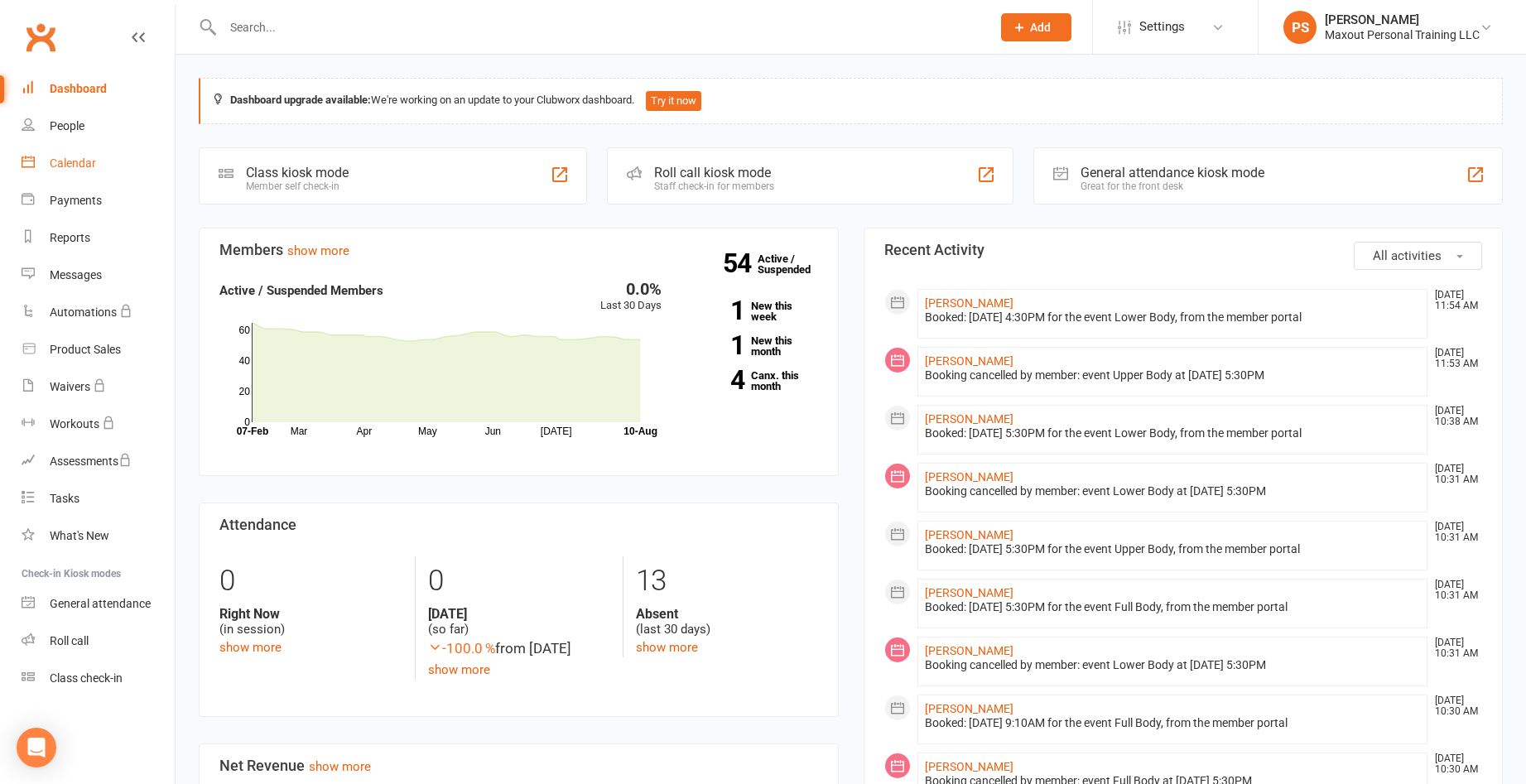
click at [63, 162] on div "Calendar" at bounding box center [72, 163] width 46 height 13
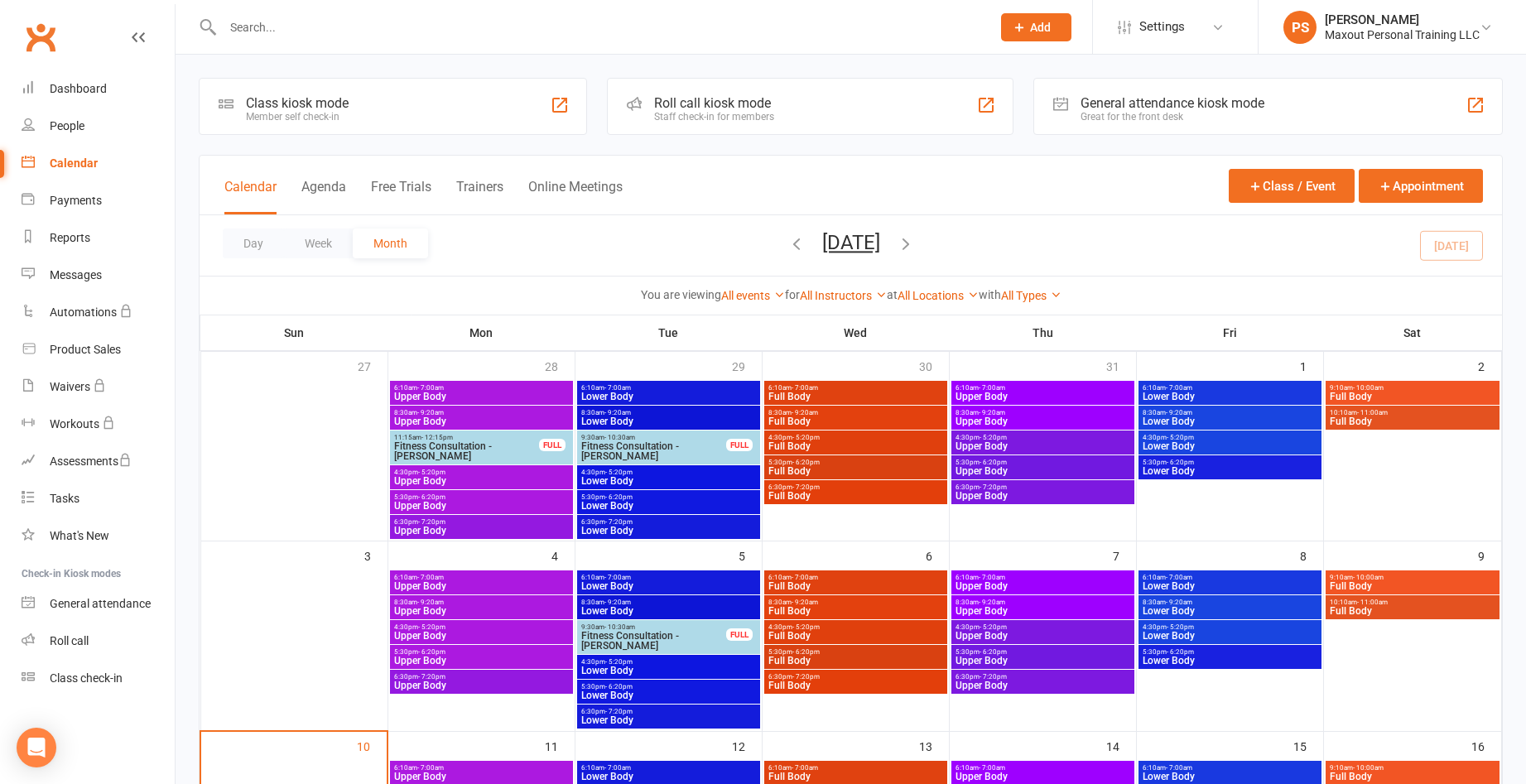
scroll to position [276, 0]
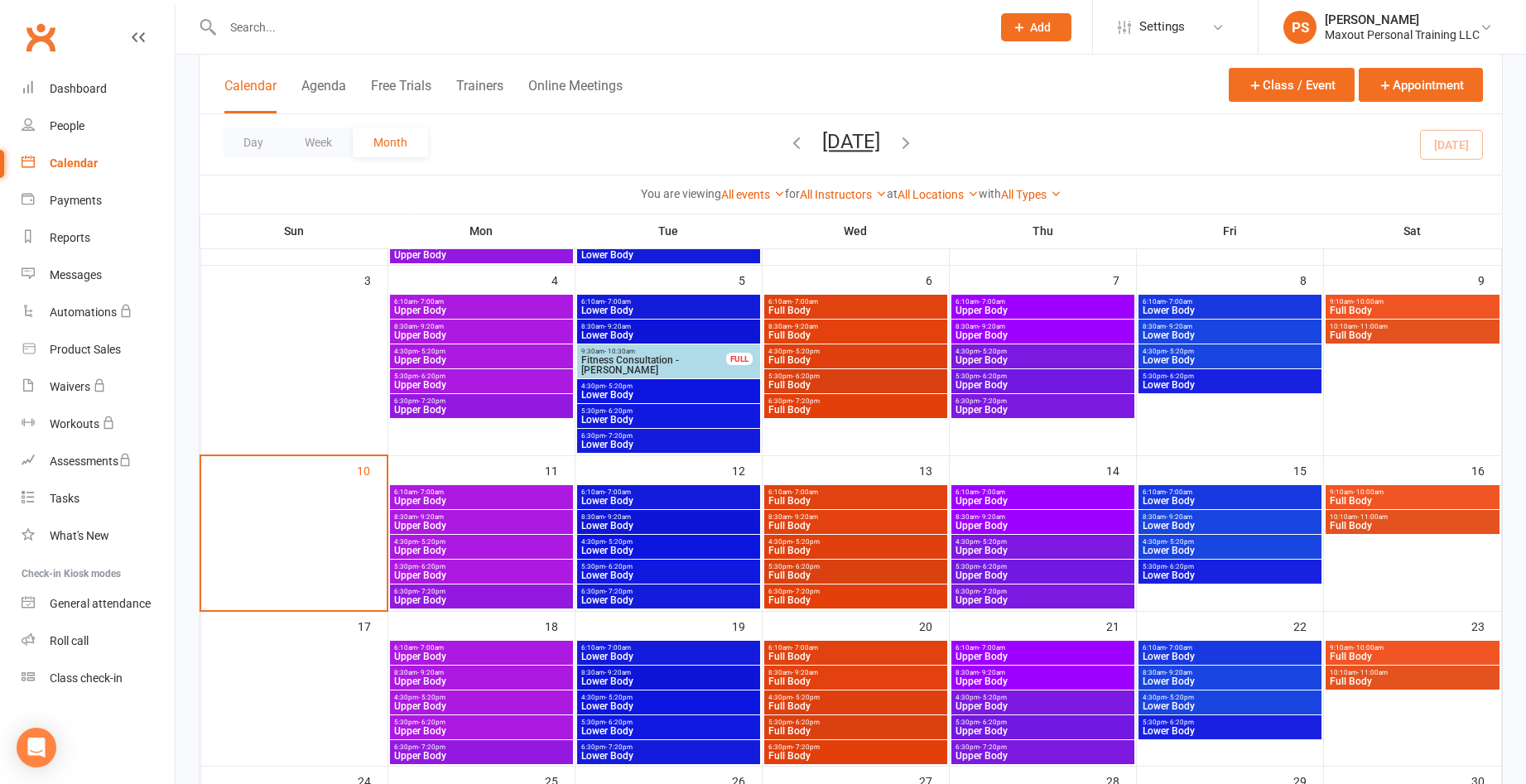
click at [1080, 520] on span "8:30am - 9:20am" at bounding box center [1043, 516] width 177 height 8
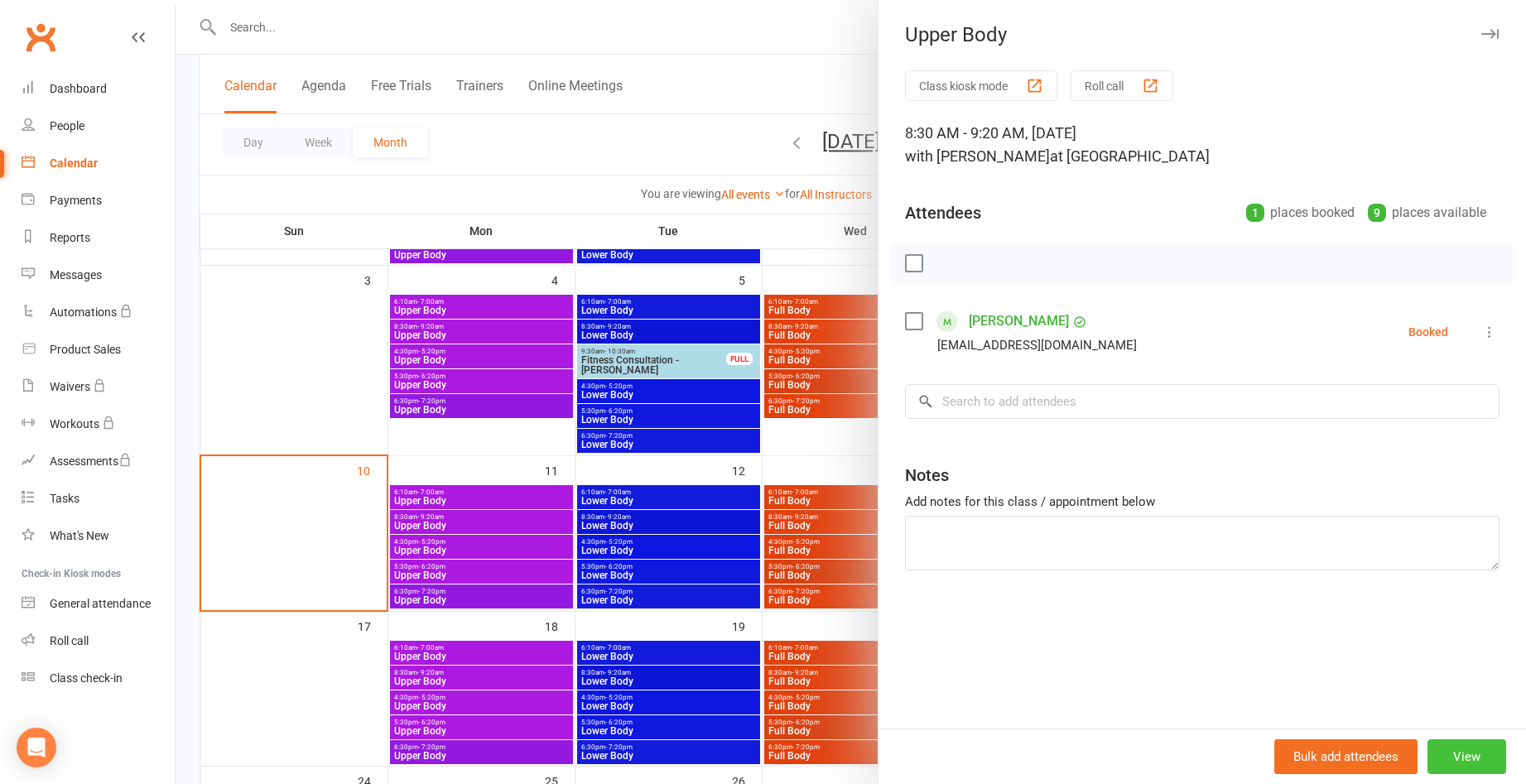
click at [1434, 753] on button "View" at bounding box center [1466, 756] width 78 height 34
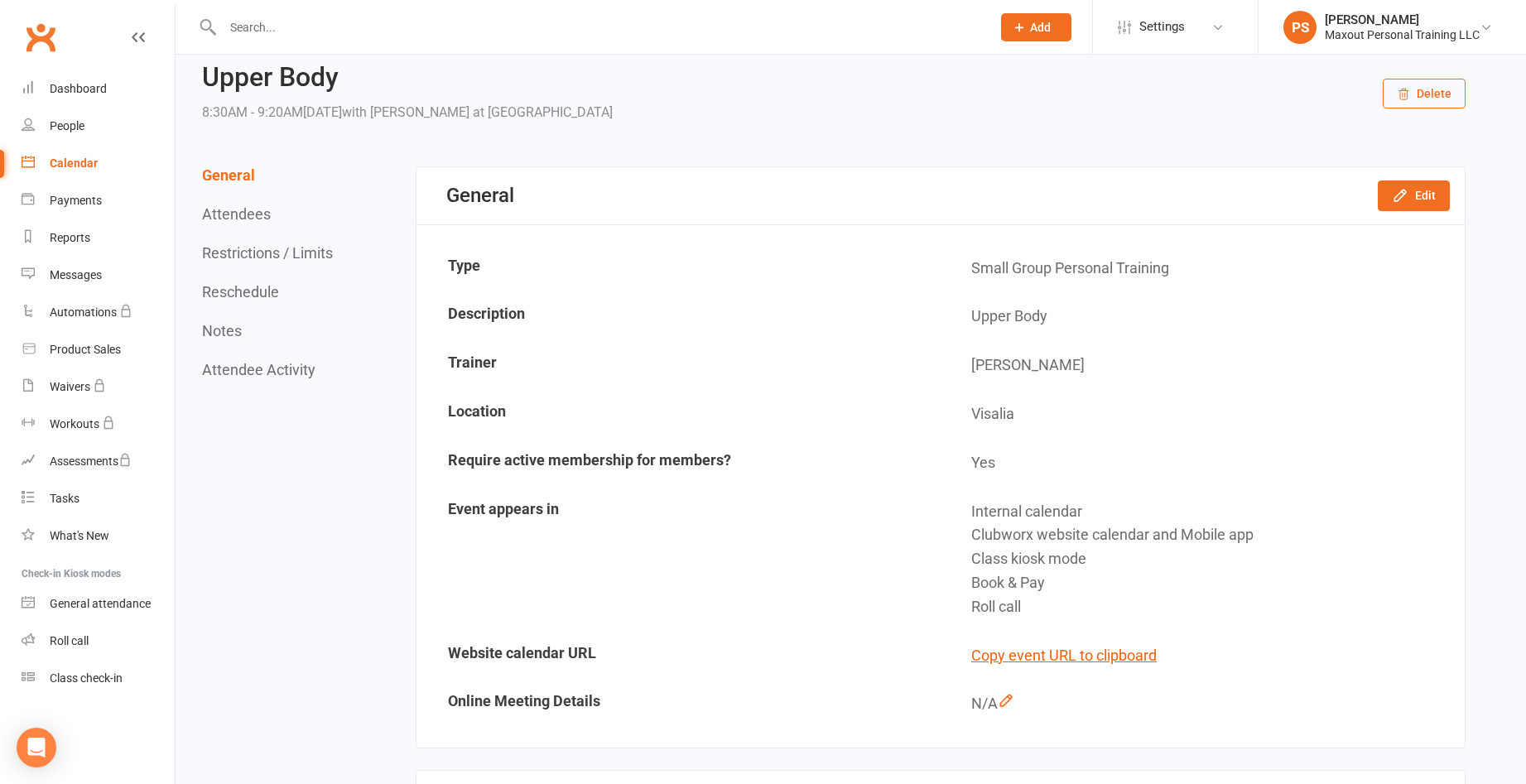
scroll to position [26, 0]
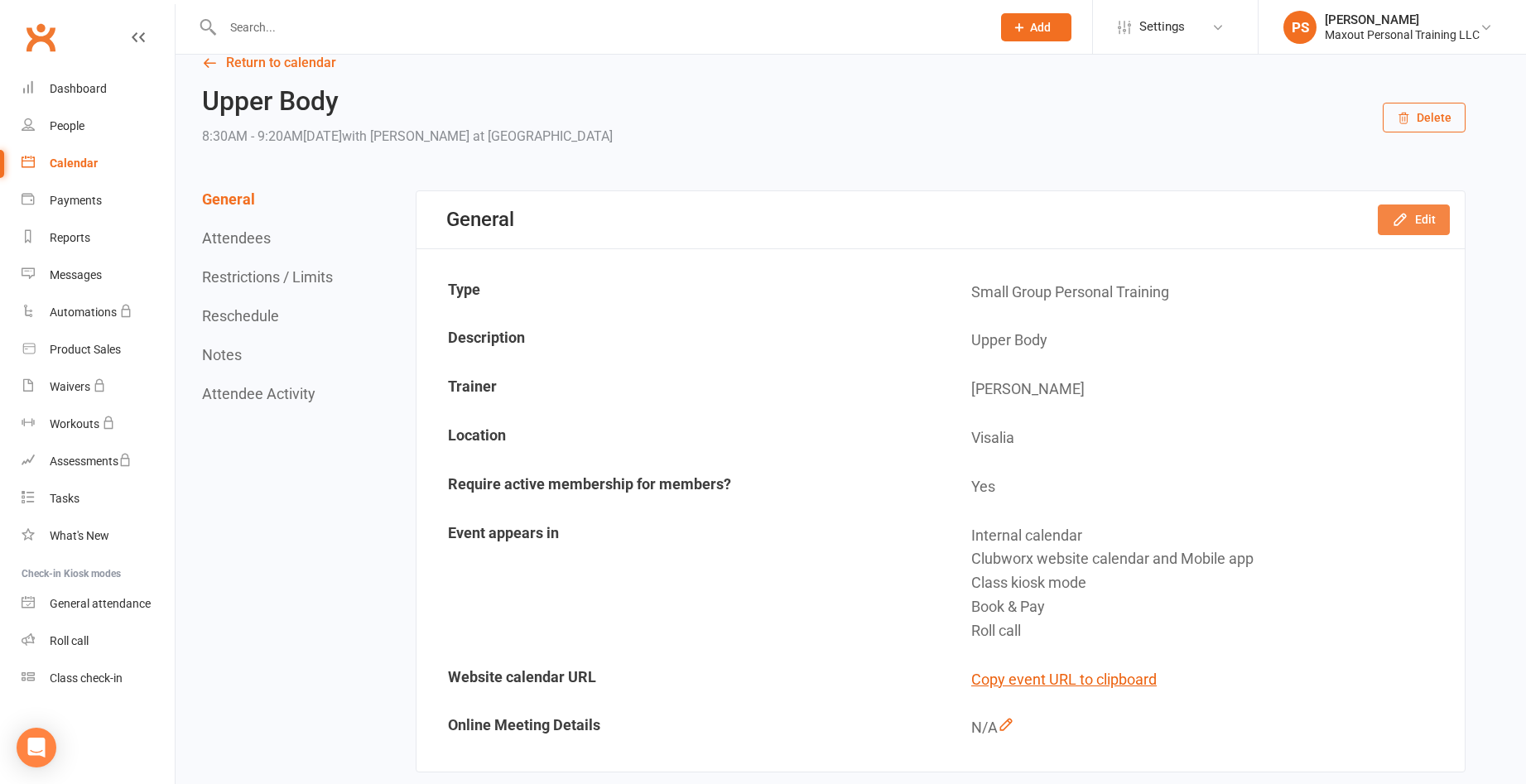
click at [1407, 214] on icon "button" at bounding box center [1401, 220] width 17 height 17
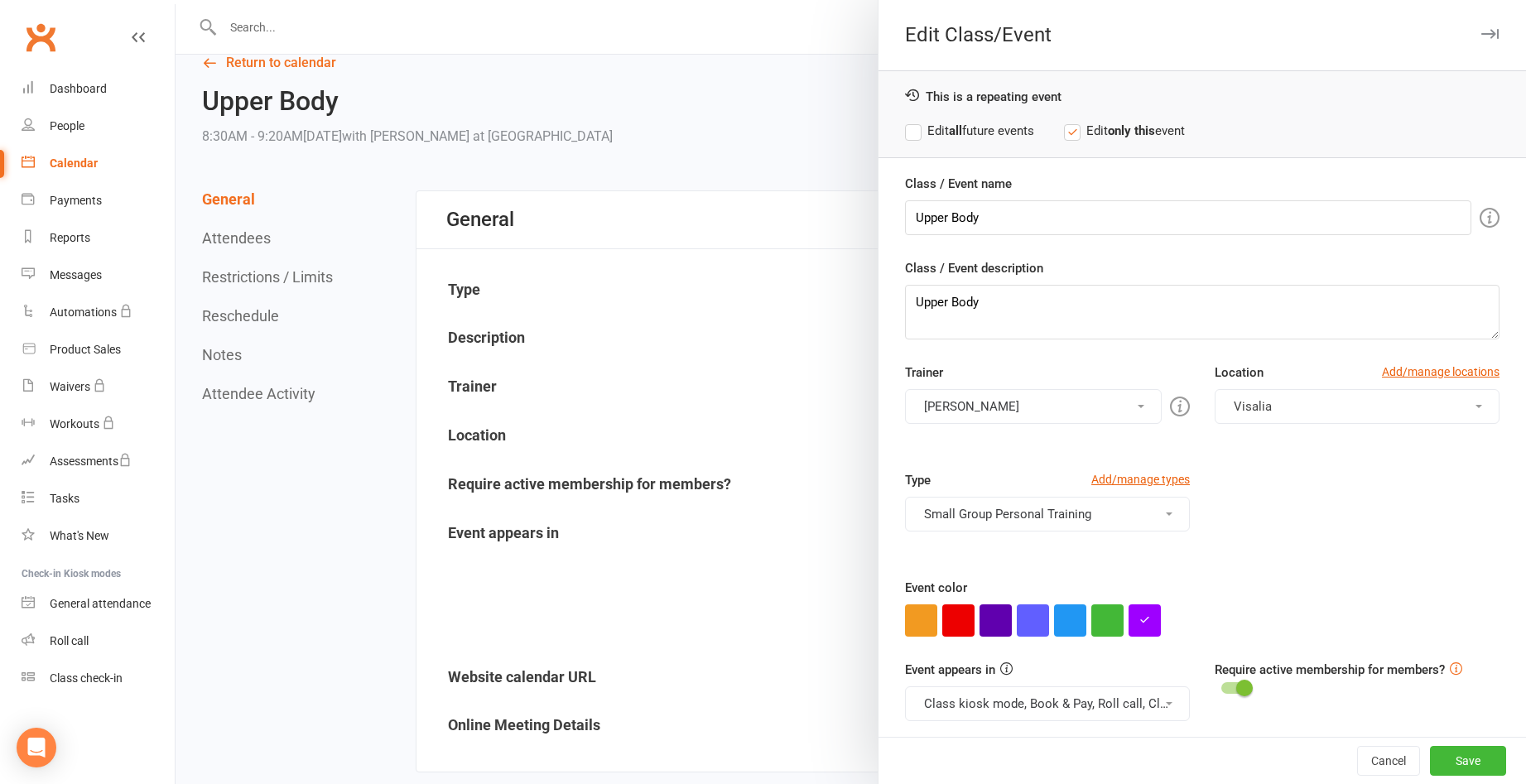
scroll to position [8, 0]
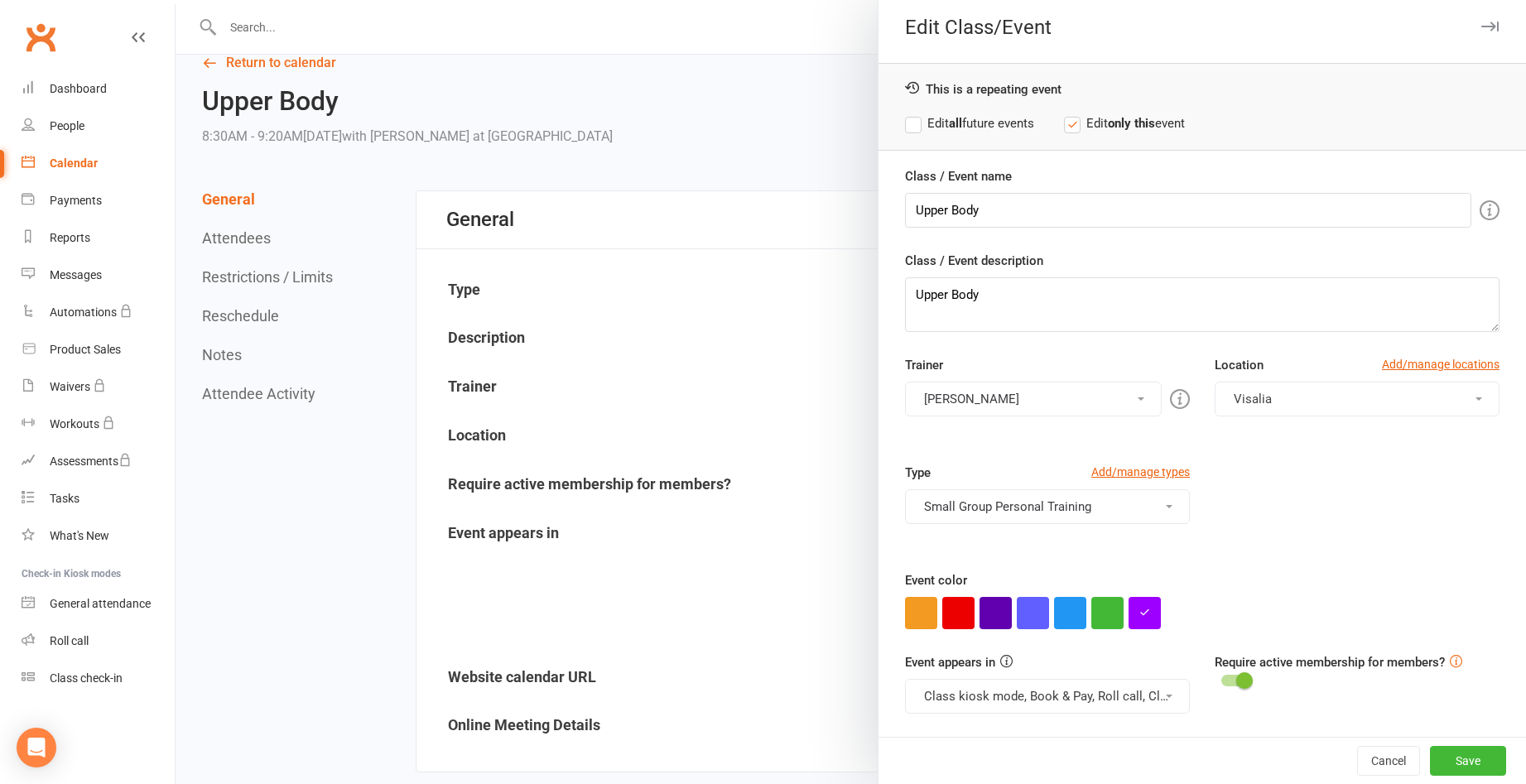
click at [1481, 29] on icon "button" at bounding box center [1490, 27] width 18 height 10
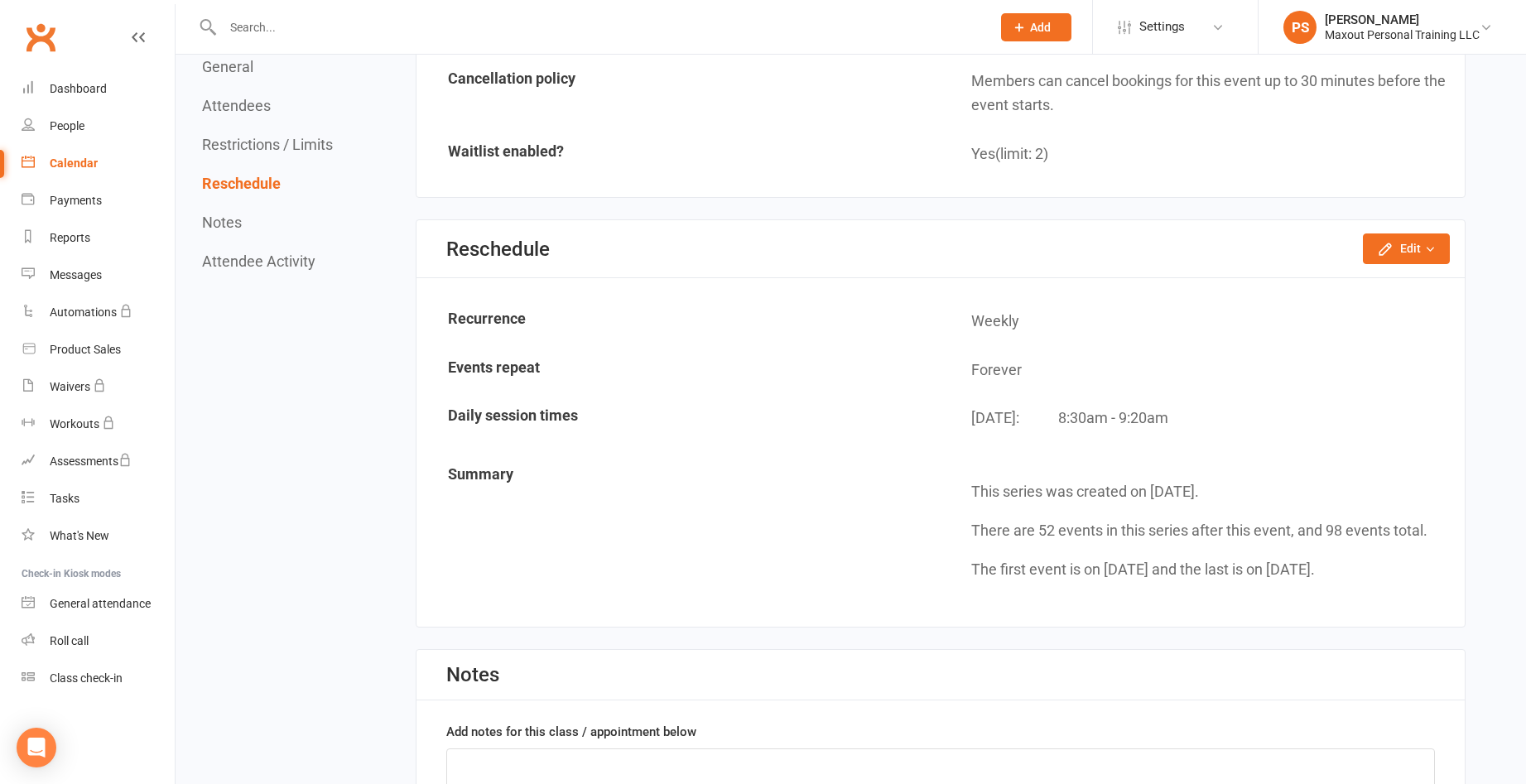
scroll to position [1364, 0]
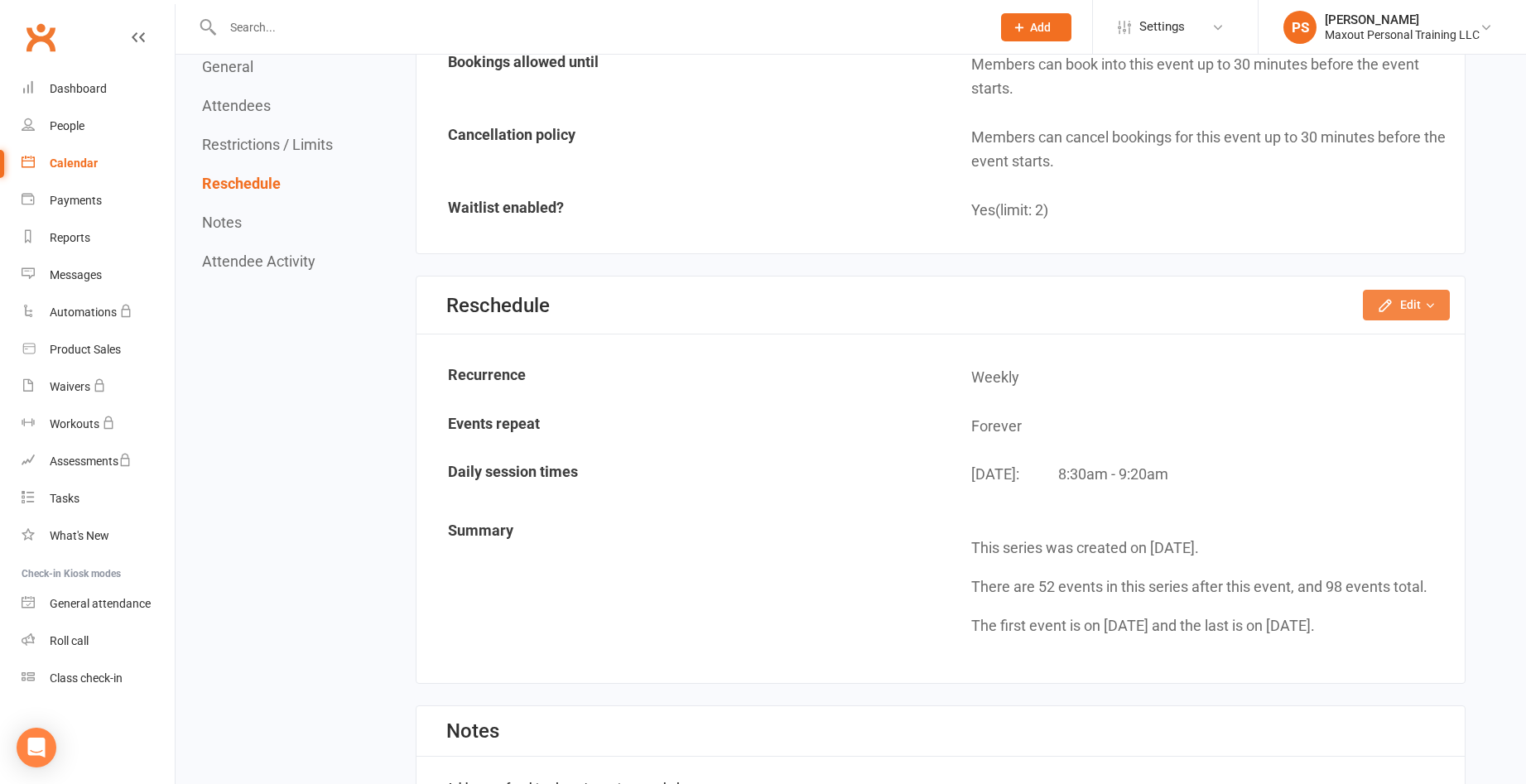
click at [1403, 314] on button "Edit" at bounding box center [1406, 304] width 87 height 29
click at [1402, 309] on button "Edit" at bounding box center [1406, 304] width 87 height 29
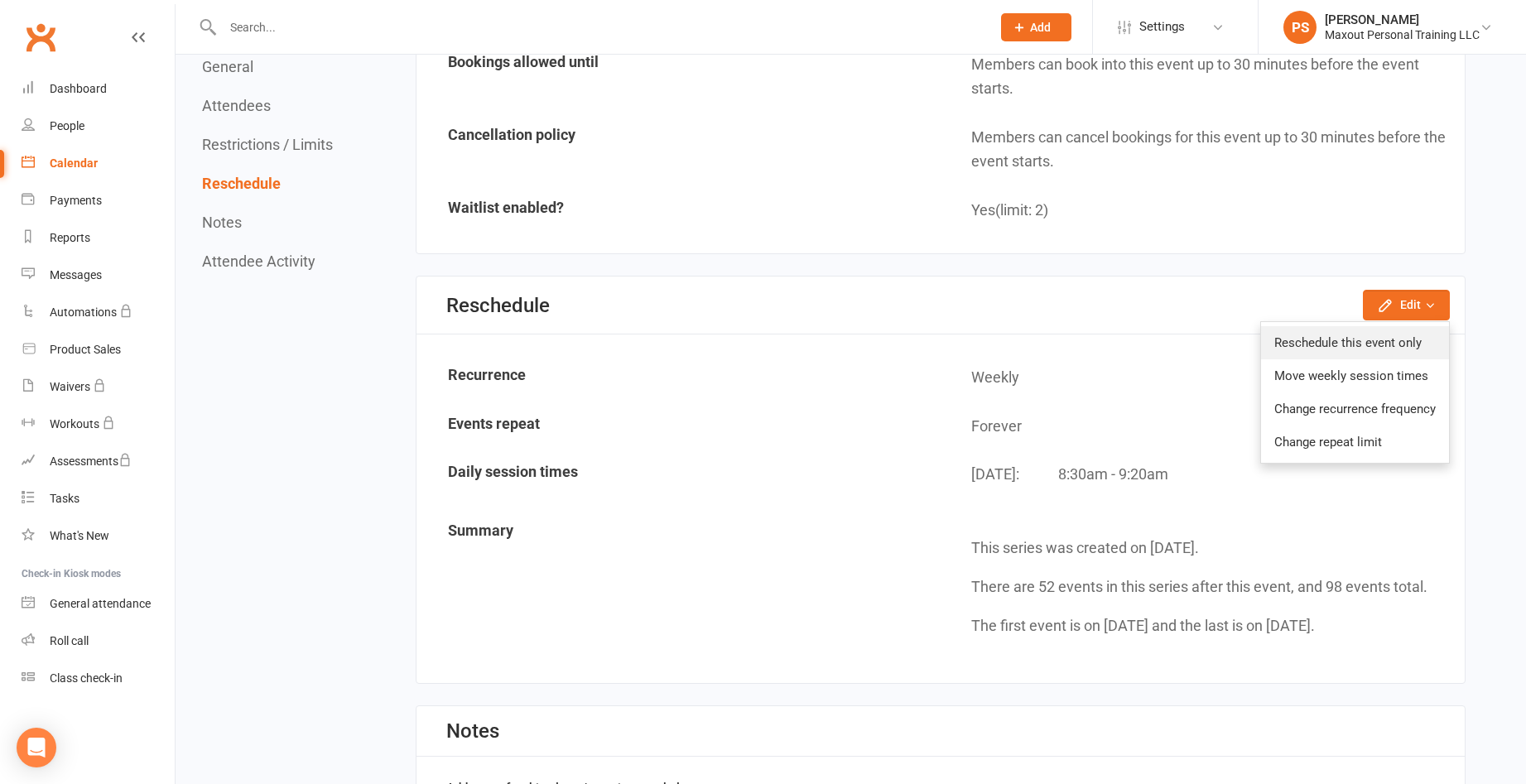
click at [1369, 342] on link "Reschedule this event only" at bounding box center [1354, 342] width 188 height 33
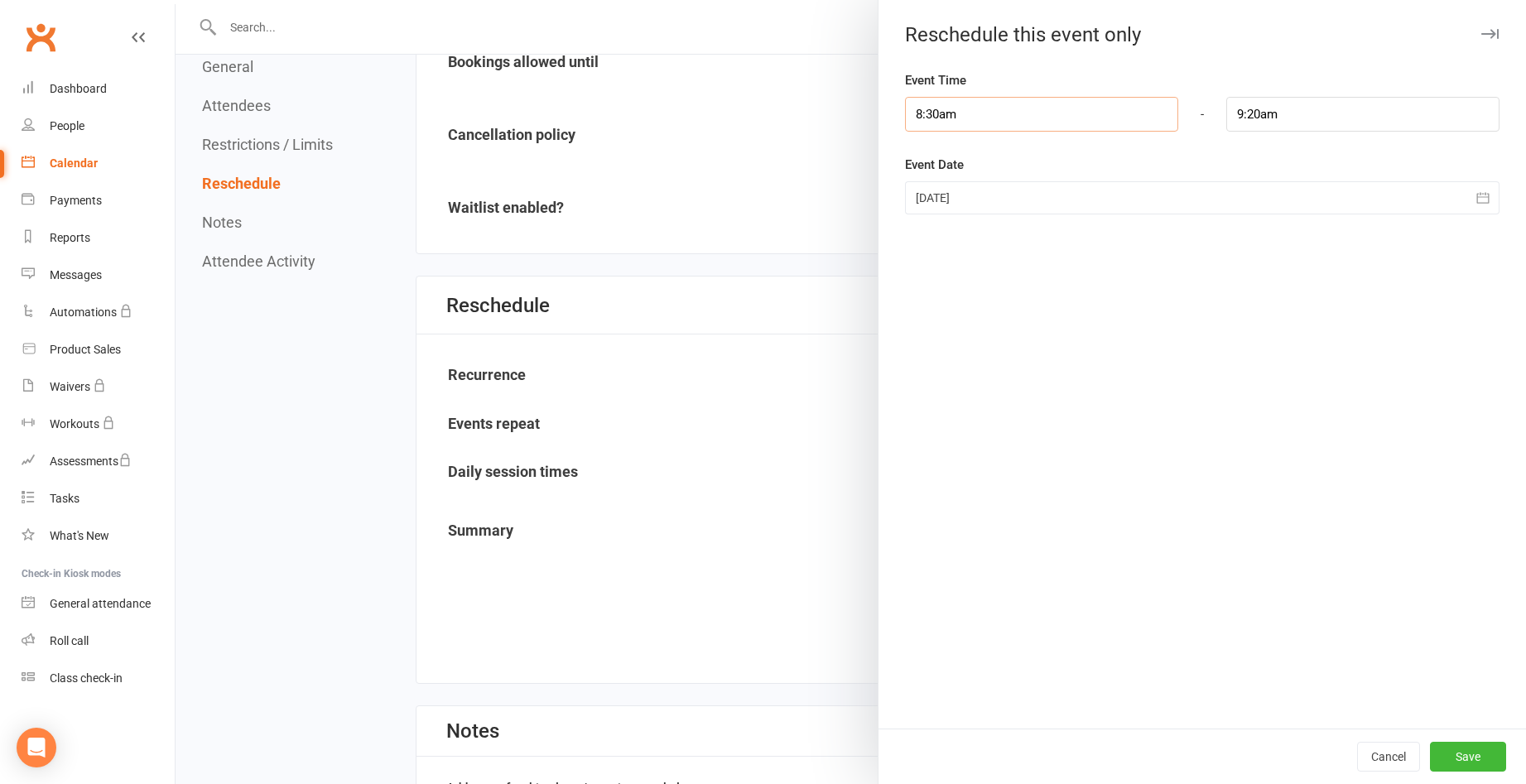
click at [923, 111] on input "8:30am" at bounding box center [1041, 114] width 274 height 34
type input "8:0am"
type input "1:15pm"
type input "8:40am"
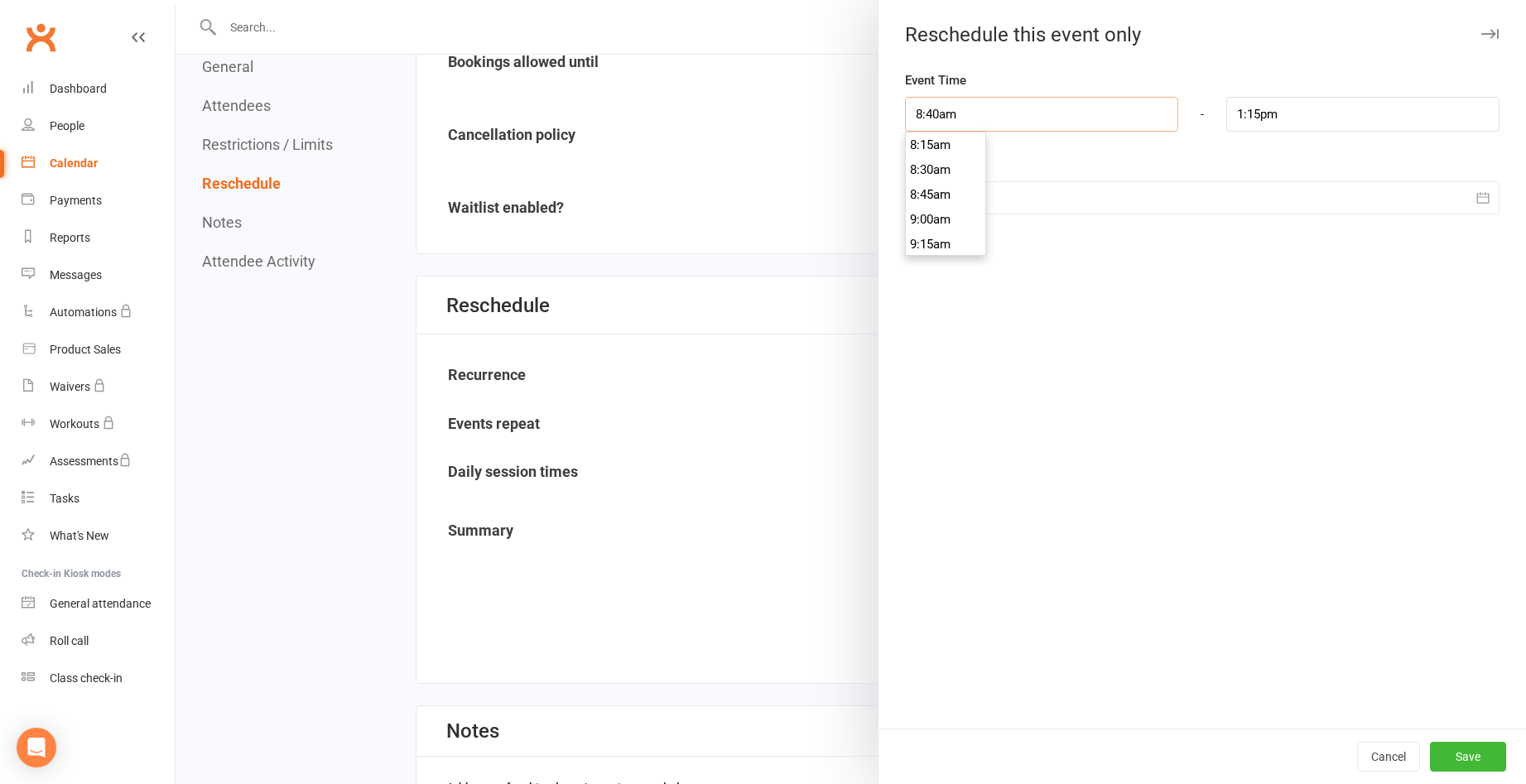
type input "9:31am"
type input "8:450am"
type input "1:15pm"
type input "8:45am"
type input "9:36am"
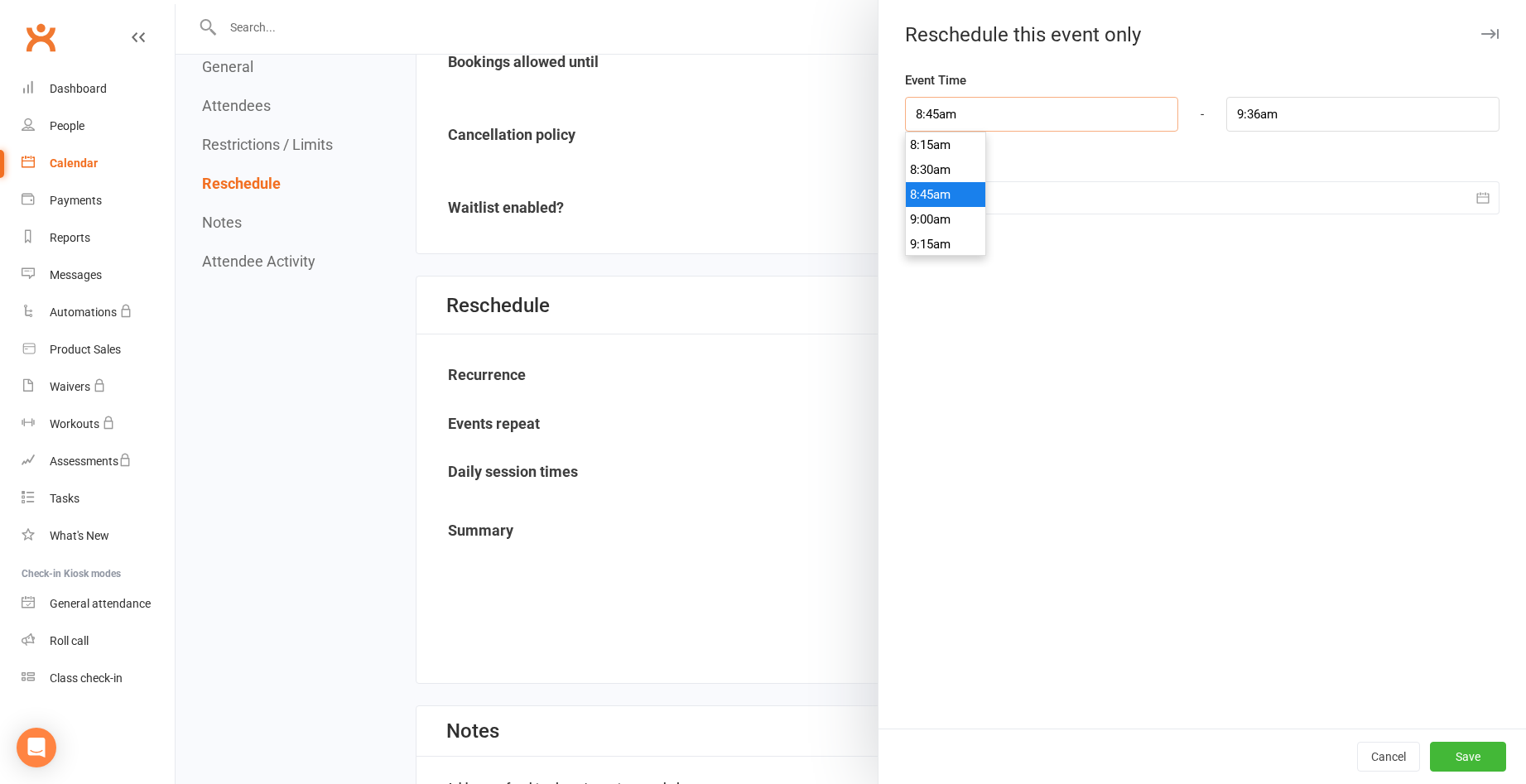
type input "8:45am"
click at [1133, 281] on div "Event Time 8:45am 12:00am 12:15am 12:30am 12:45am 1:00am 1:15am 1:30am 1:45am 2…" at bounding box center [1202, 400] width 647 height 658
click at [1032, 109] on input "8:45am" at bounding box center [1041, 114] width 274 height 34
click at [1268, 117] on input "9:36am" at bounding box center [1363, 114] width 274 height 34
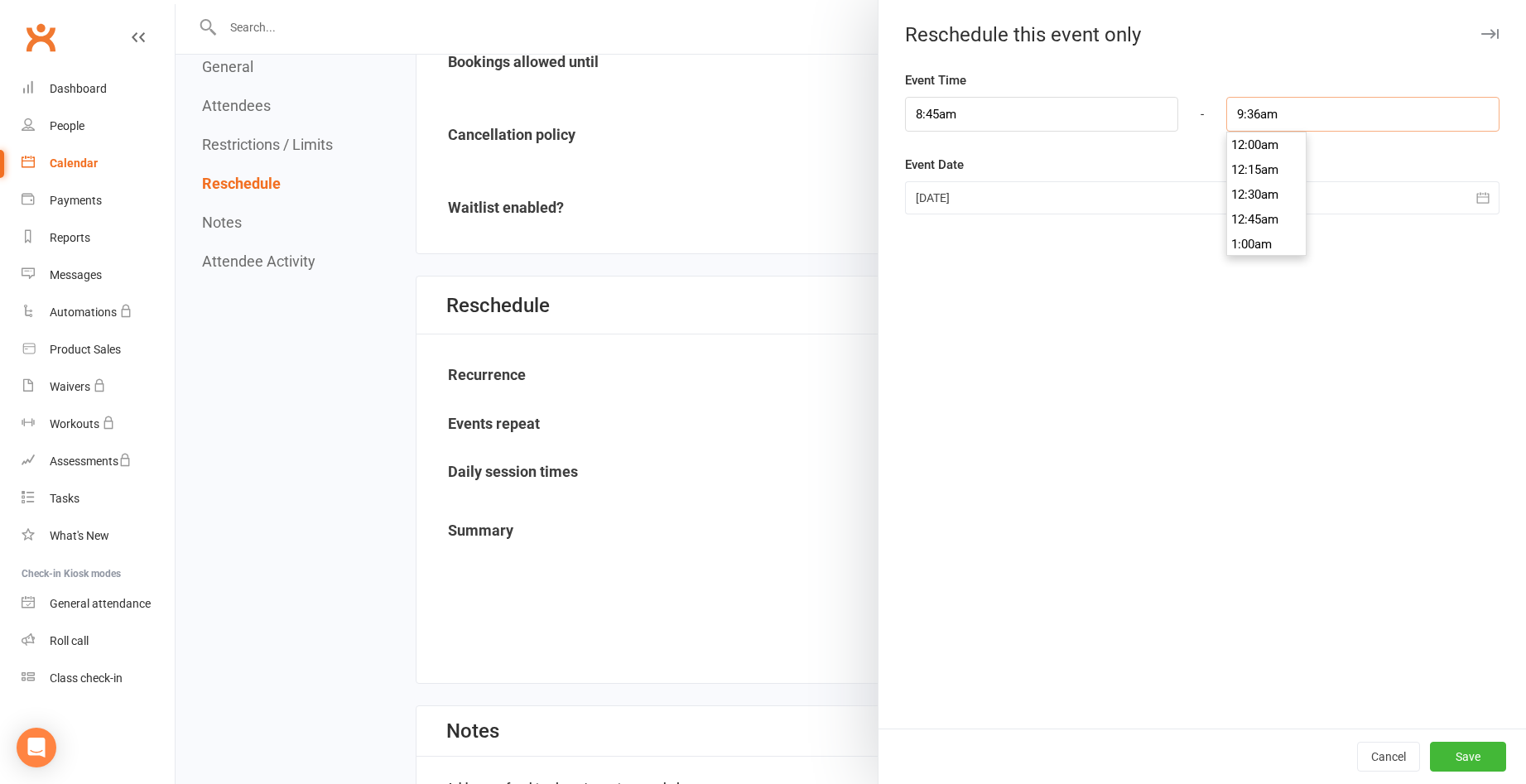
scroll to position [919, 0]
click at [1247, 109] on input "9:36am" at bounding box center [1363, 114] width 274 height 34
click at [1353, 259] on div "Event Time 8:45am 12:00am 12:15am 12:30am 12:45am 1:00am 1:15am 1:30am 1:45am 2…" at bounding box center [1202, 400] width 647 height 658
click at [1251, 112] on input "9:55am" at bounding box center [1363, 114] width 274 height 34
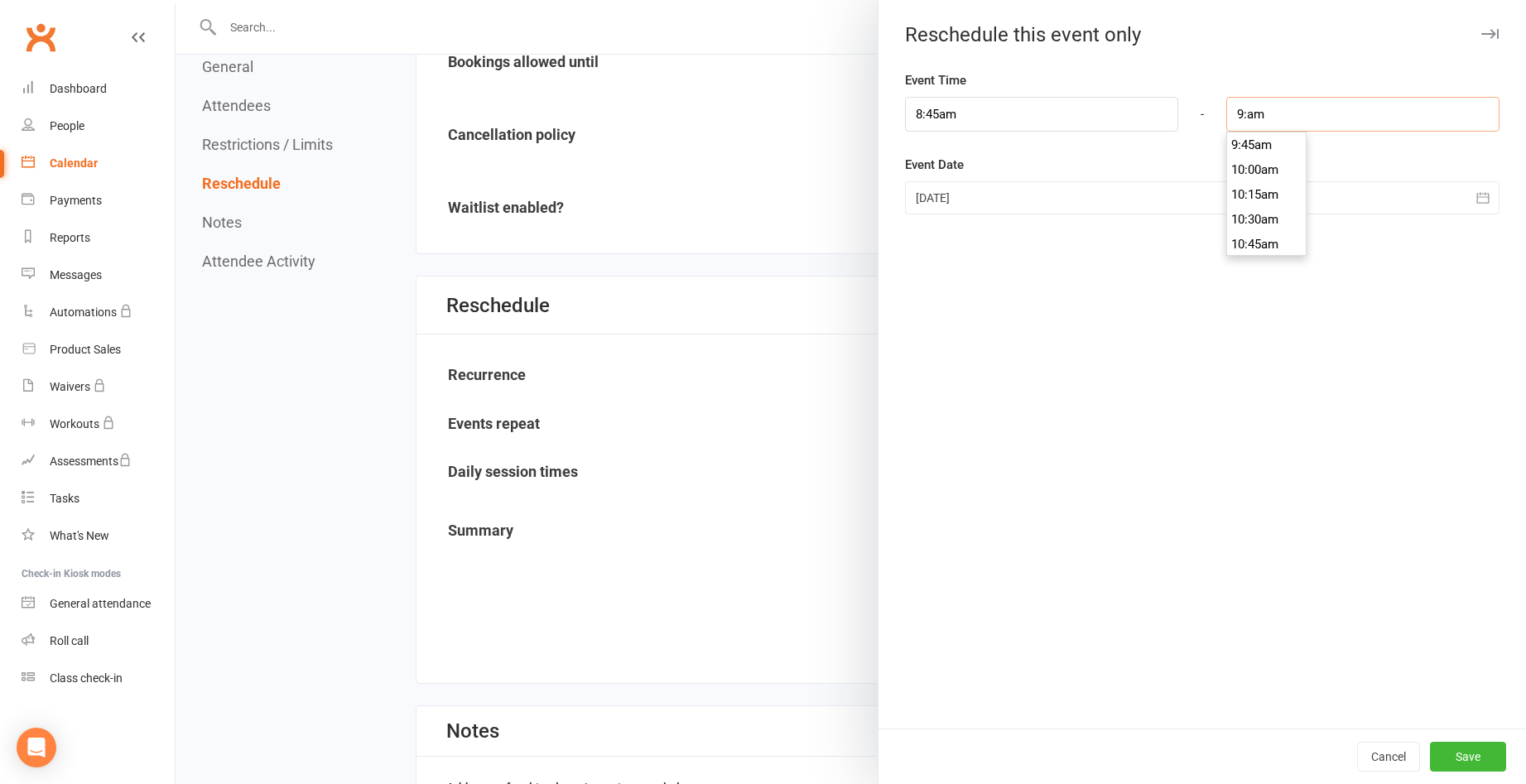
scroll to position [869, 0]
type input "9:35am"
click at [1172, 363] on div "Event Time 8:45am 12:00am 12:15am 12:30am 12:45am 1:00am 1:15am 1:30am 1:45am 2…" at bounding box center [1202, 400] width 647 height 658
click at [1475, 198] on icon "button" at bounding box center [1483, 198] width 17 height 17
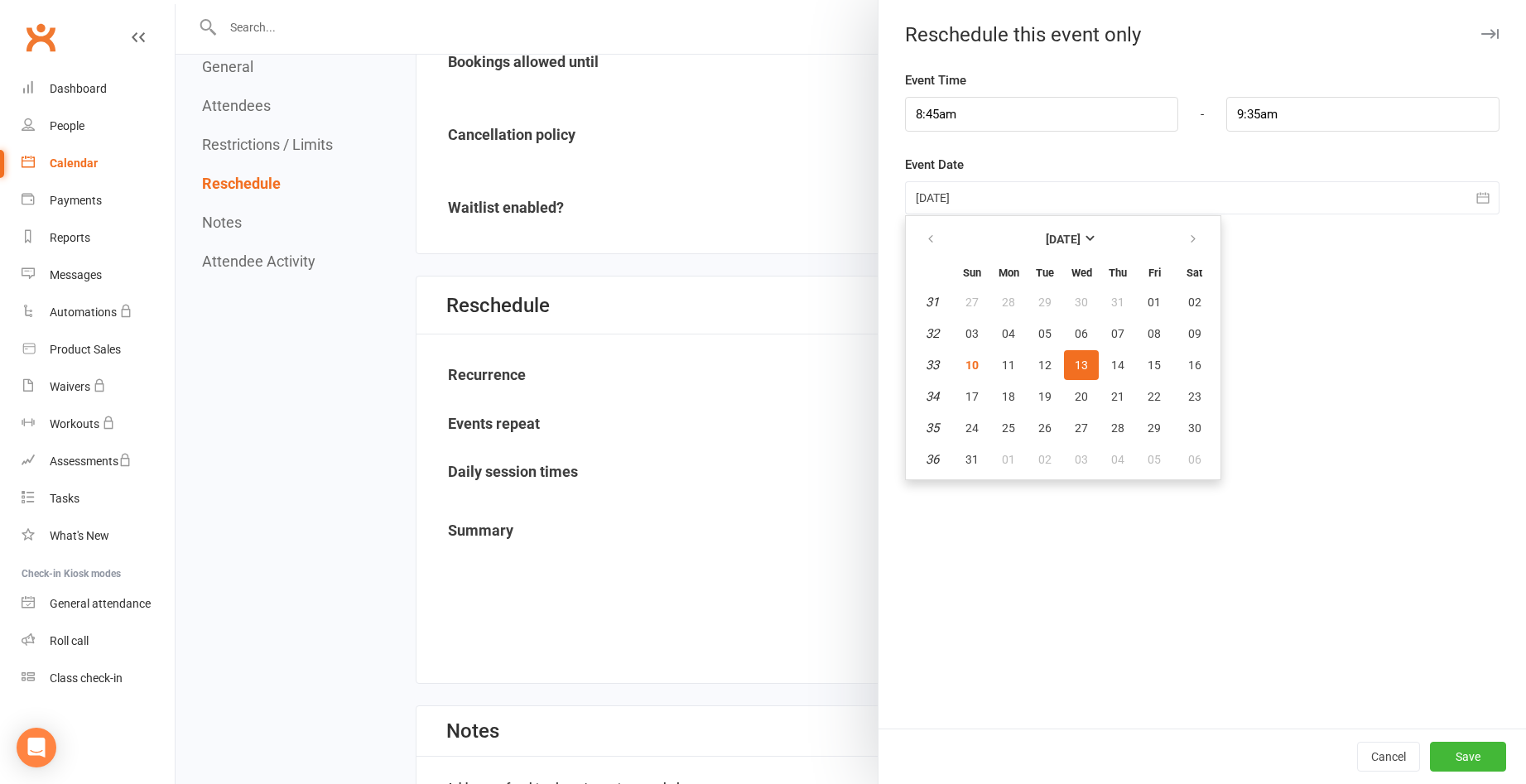
click at [1418, 368] on div "Event Time 8:45am 12:00am 12:15am 12:30am 12:45am 1:00am 1:15am 1:30am 1:45am 2…" at bounding box center [1202, 400] width 647 height 658
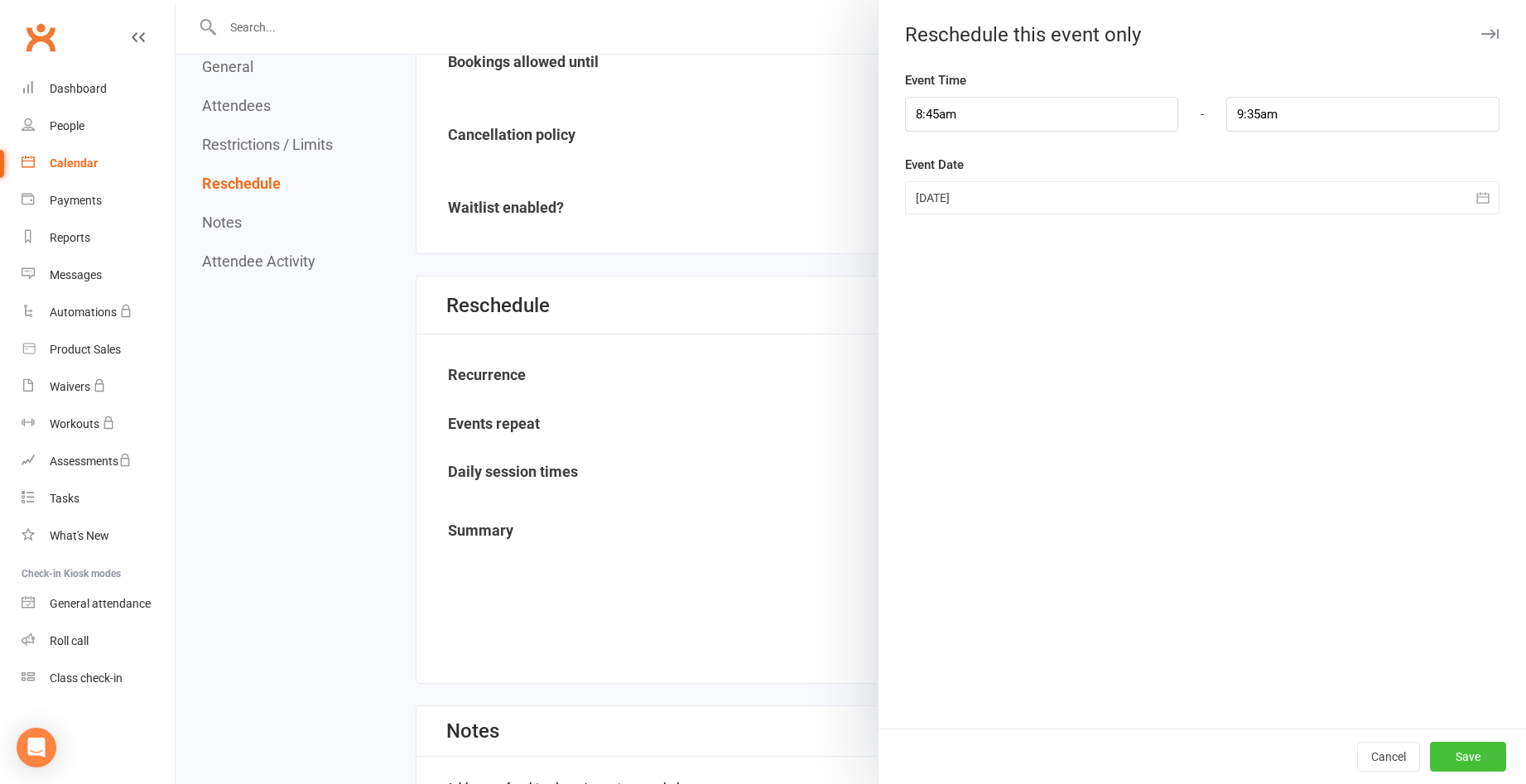
click at [1459, 741] on button "Save" at bounding box center [1468, 755] width 77 height 29
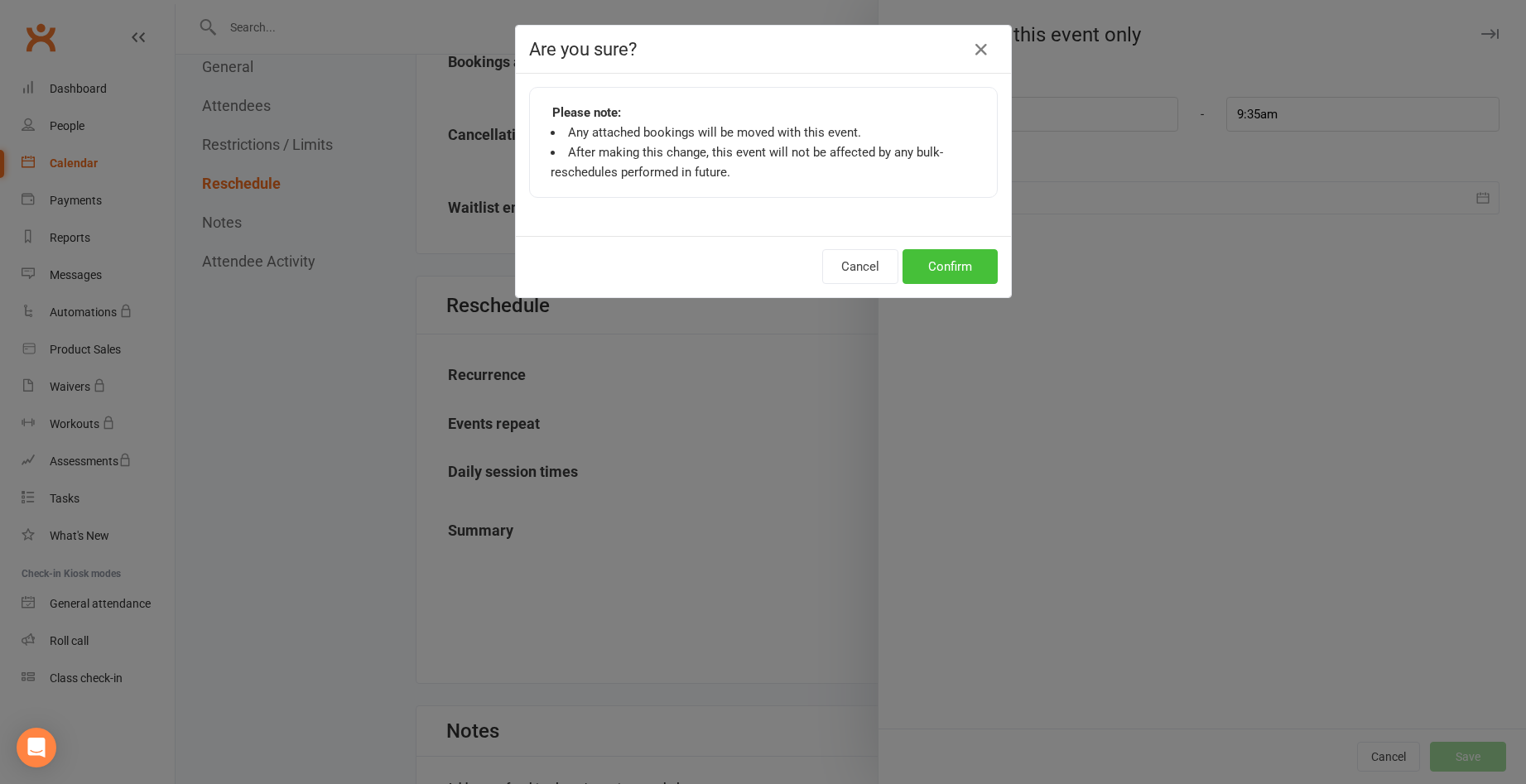
click at [944, 273] on button "Confirm" at bounding box center [949, 266] width 95 height 34
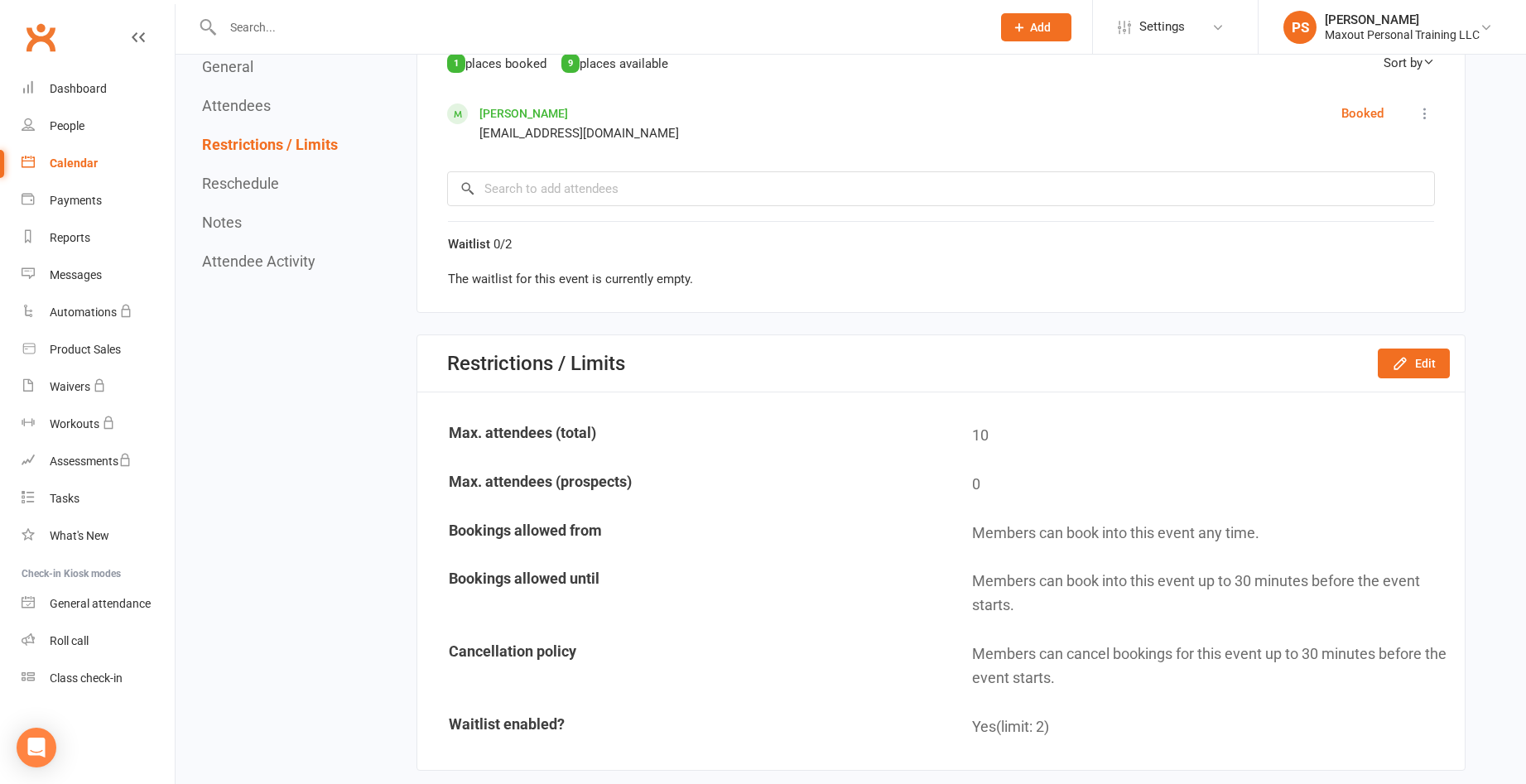
scroll to position [169, 0]
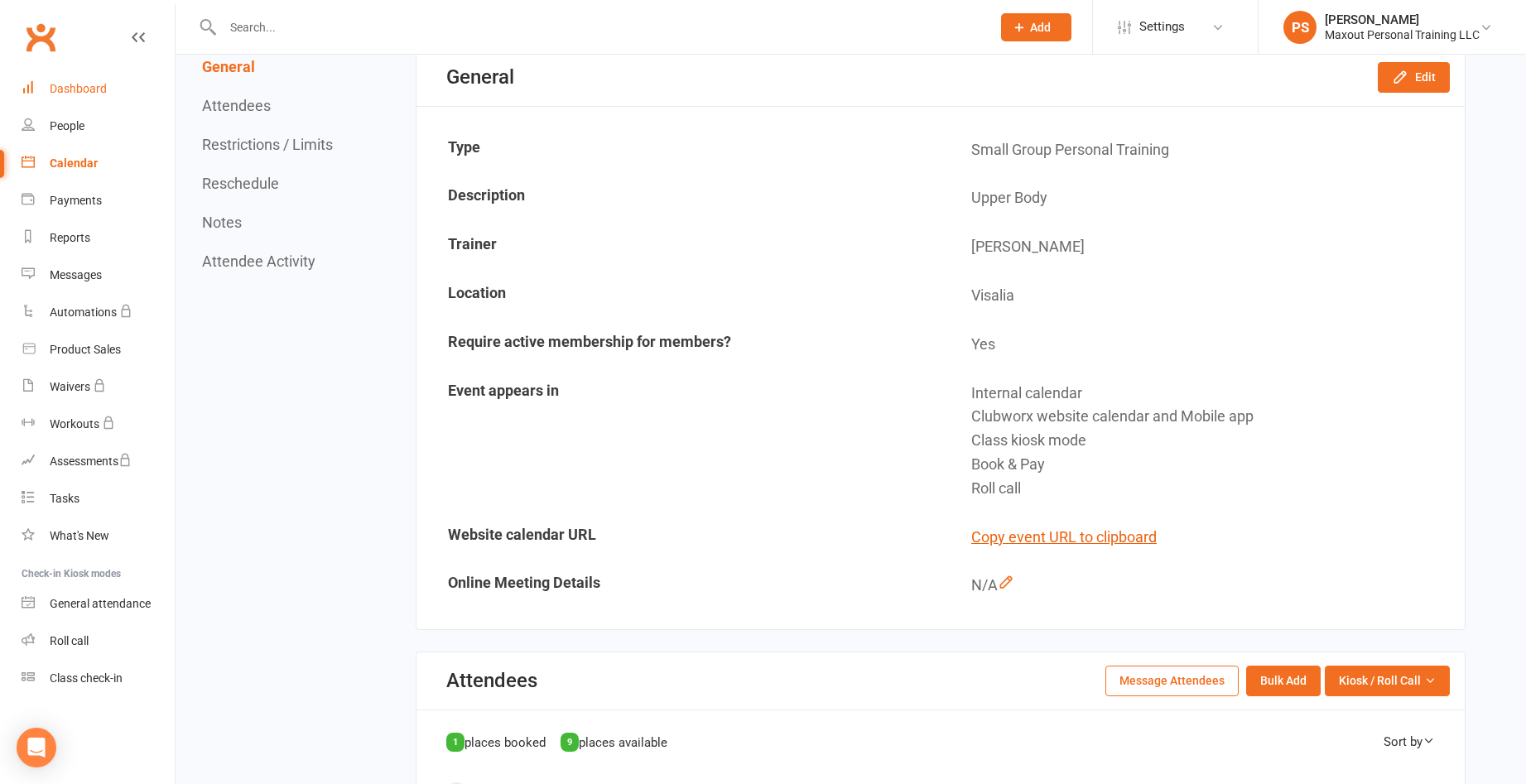
drag, startPoint x: 63, startPoint y: 97, endPoint x: 97, endPoint y: 98, distance: 34.0
click at [63, 97] on link "Dashboard" at bounding box center [98, 89] width 153 height 37
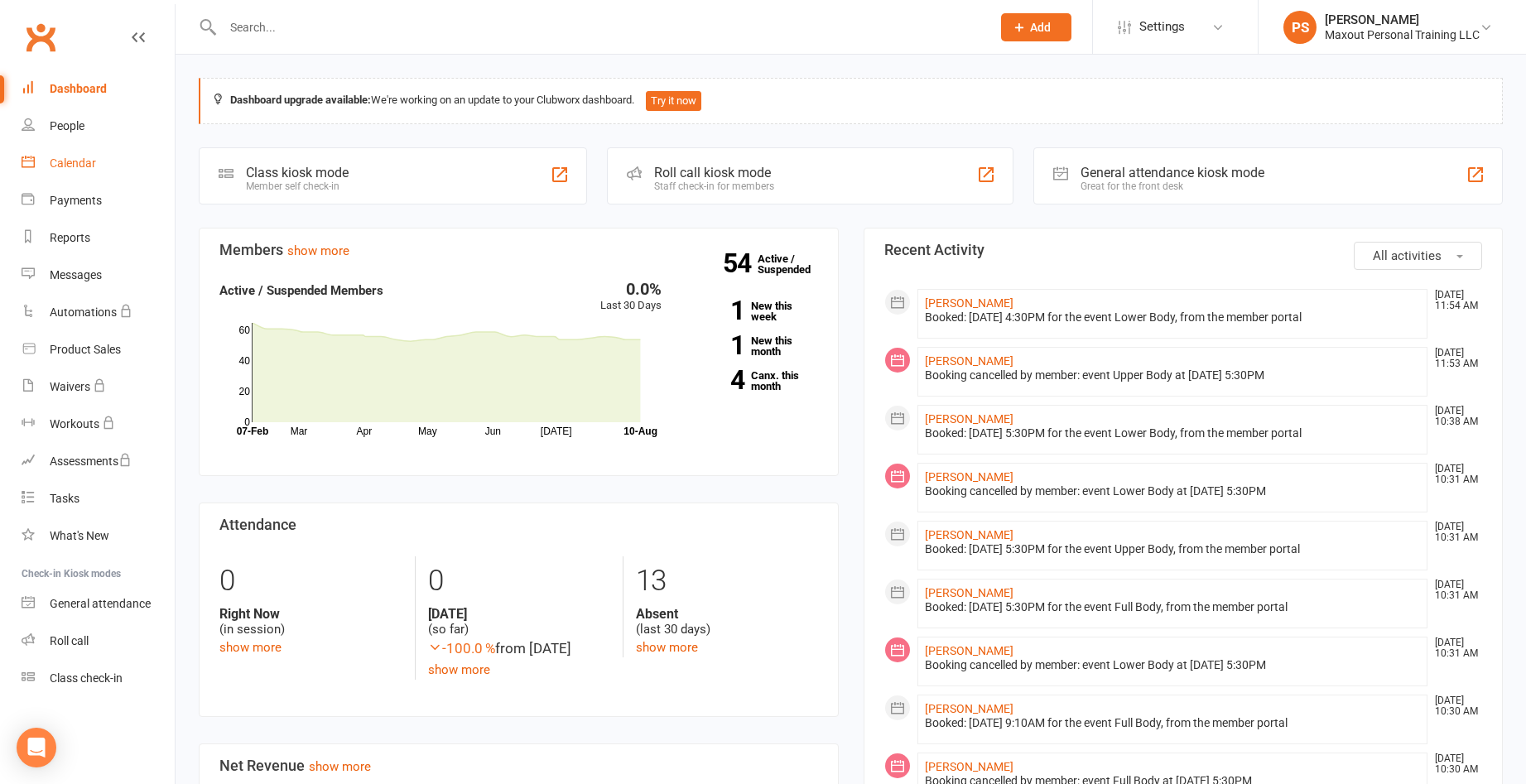
click at [75, 162] on div "Calendar" at bounding box center [72, 163] width 46 height 13
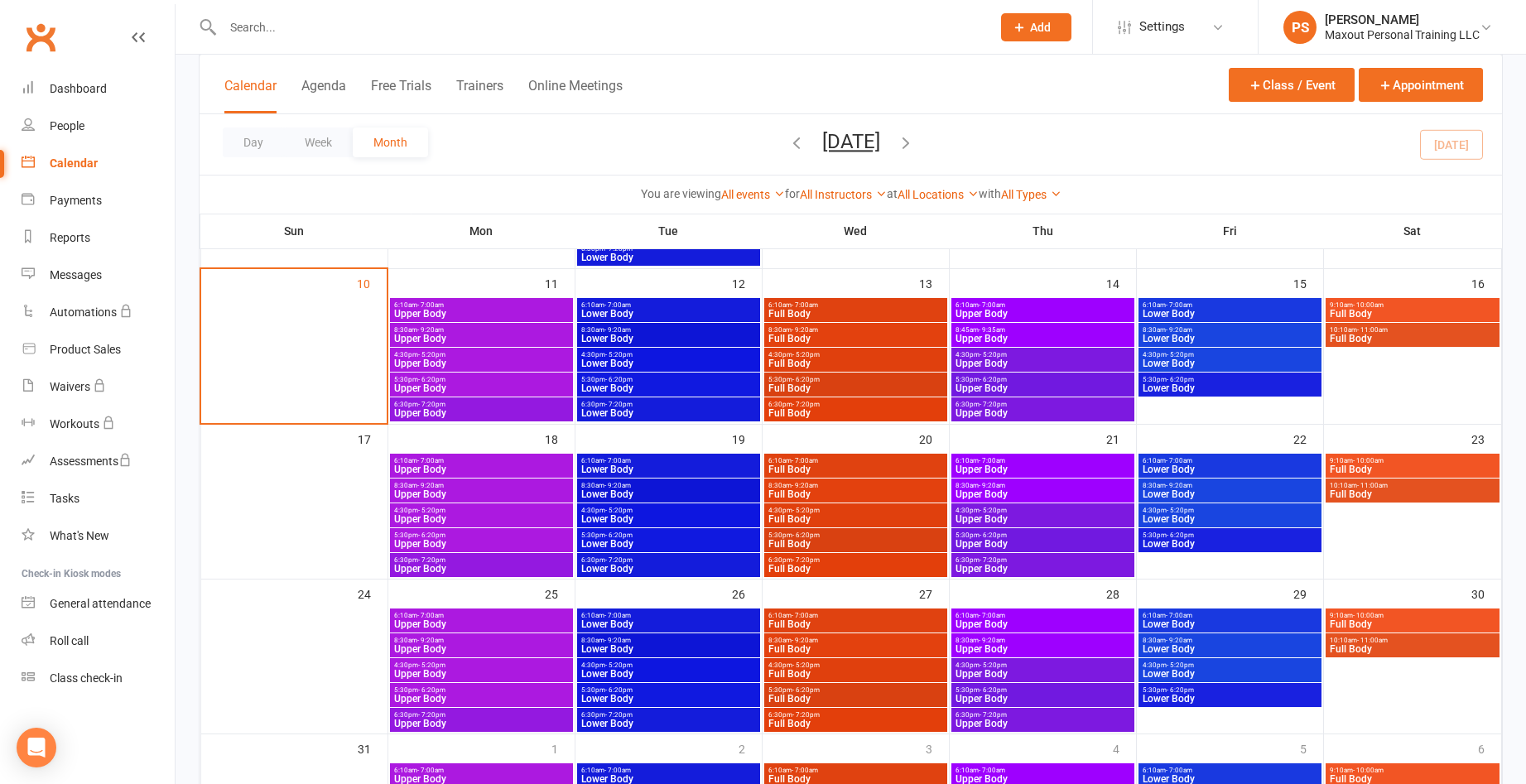
scroll to position [394, 0]
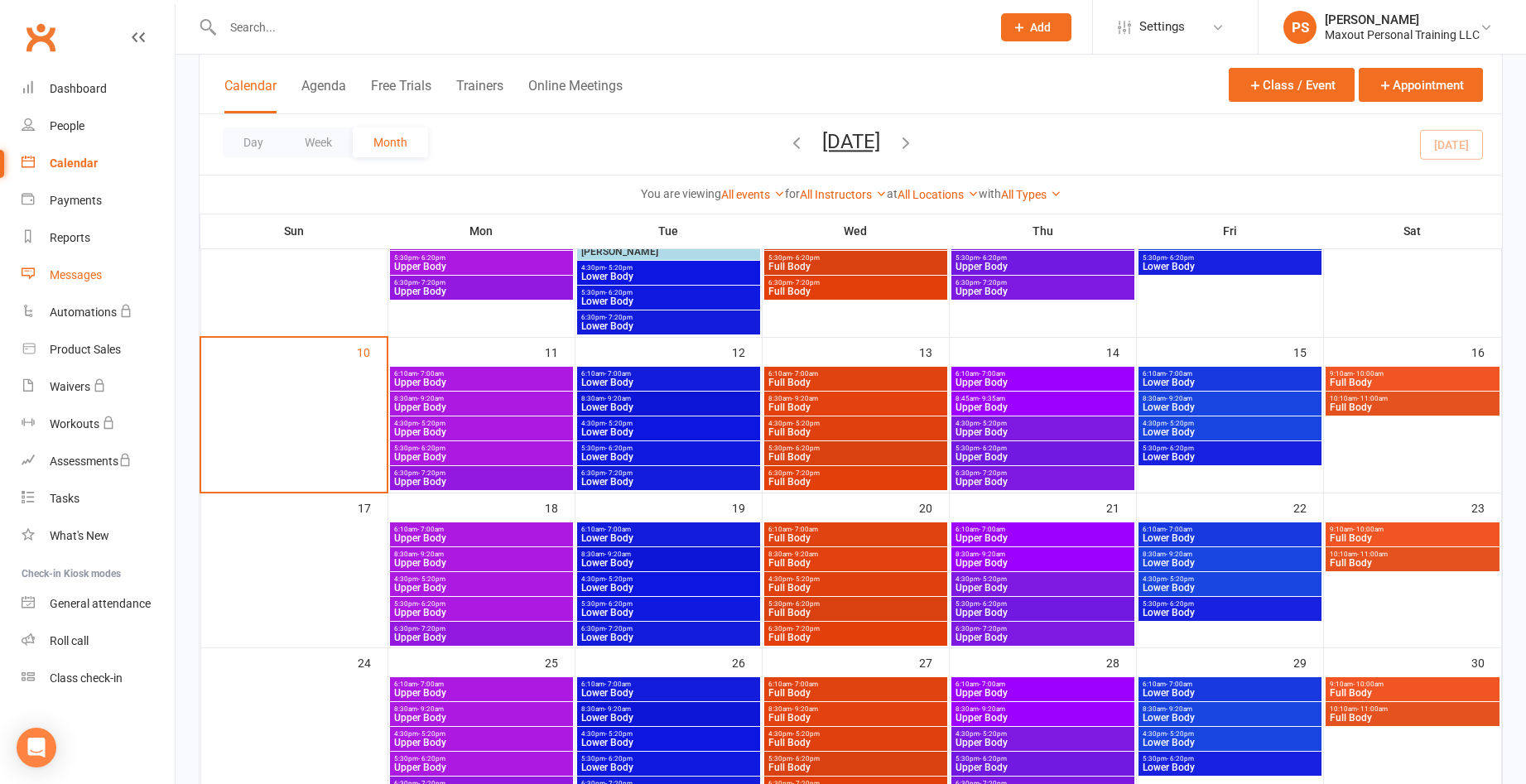
click at [80, 276] on div "Messages" at bounding box center [76, 275] width 52 height 13
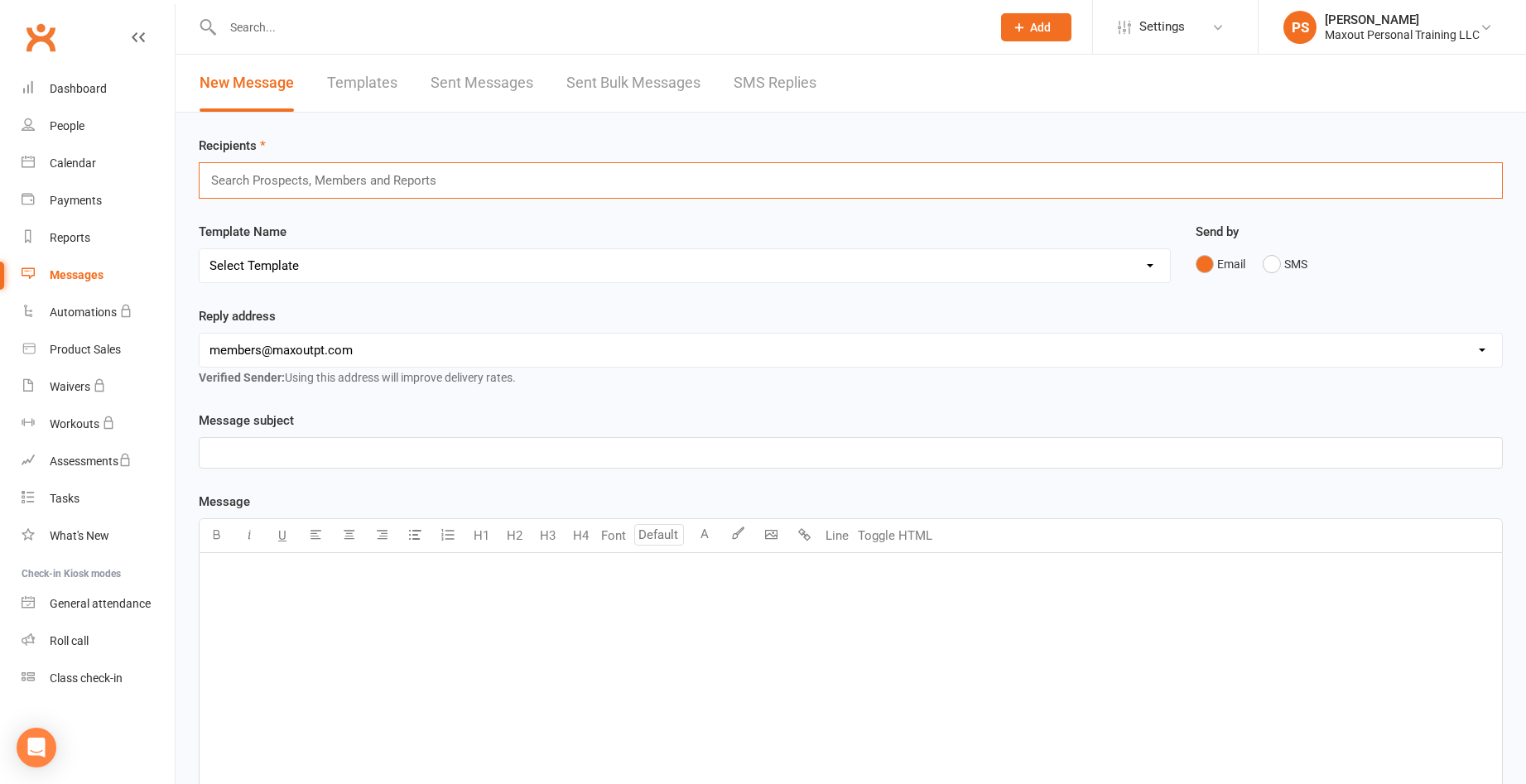
click at [444, 177] on input "text" at bounding box center [331, 181] width 242 height 22
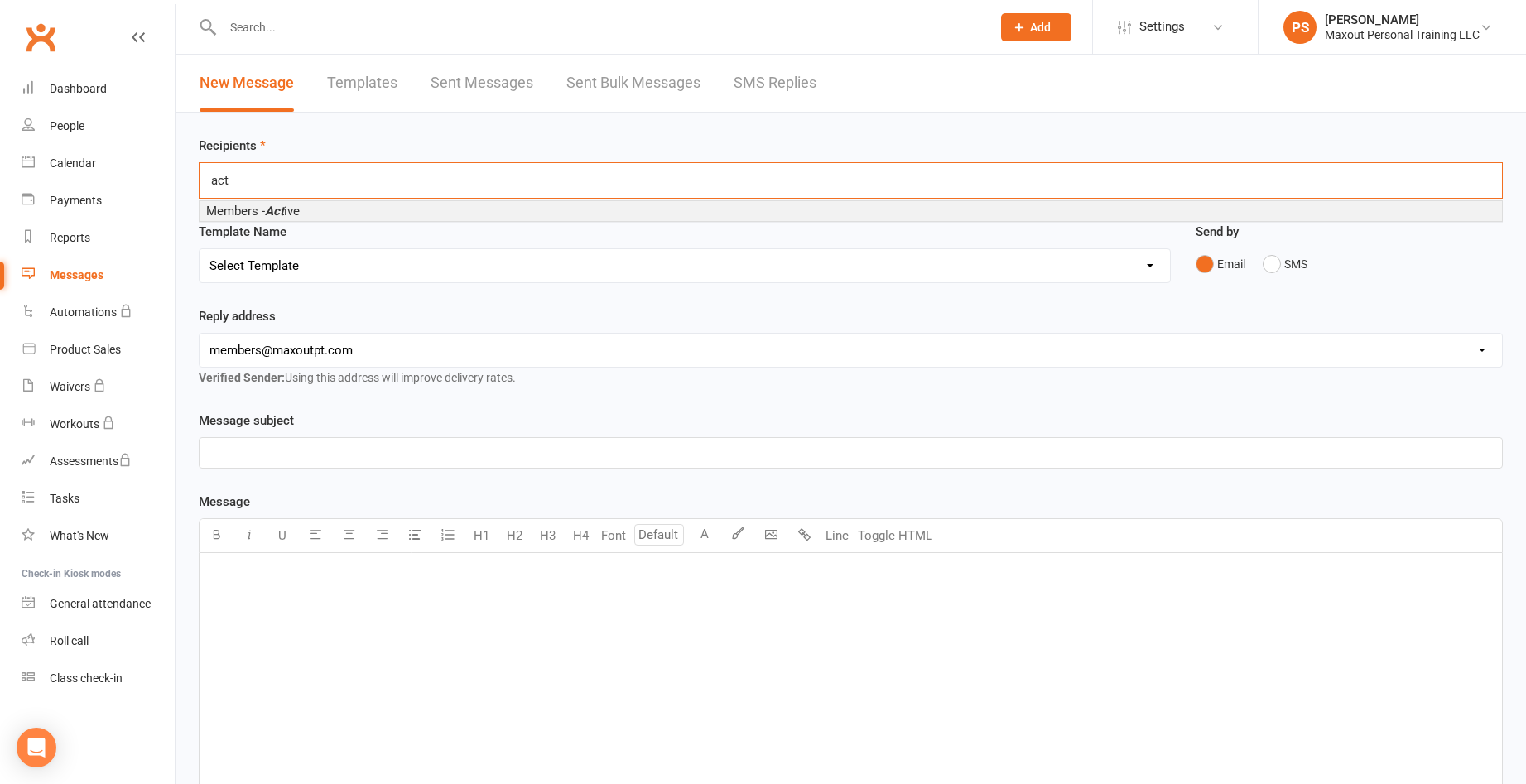
type input "act"
click at [288, 212] on span "Members - Act ive" at bounding box center [253, 211] width 93 height 15
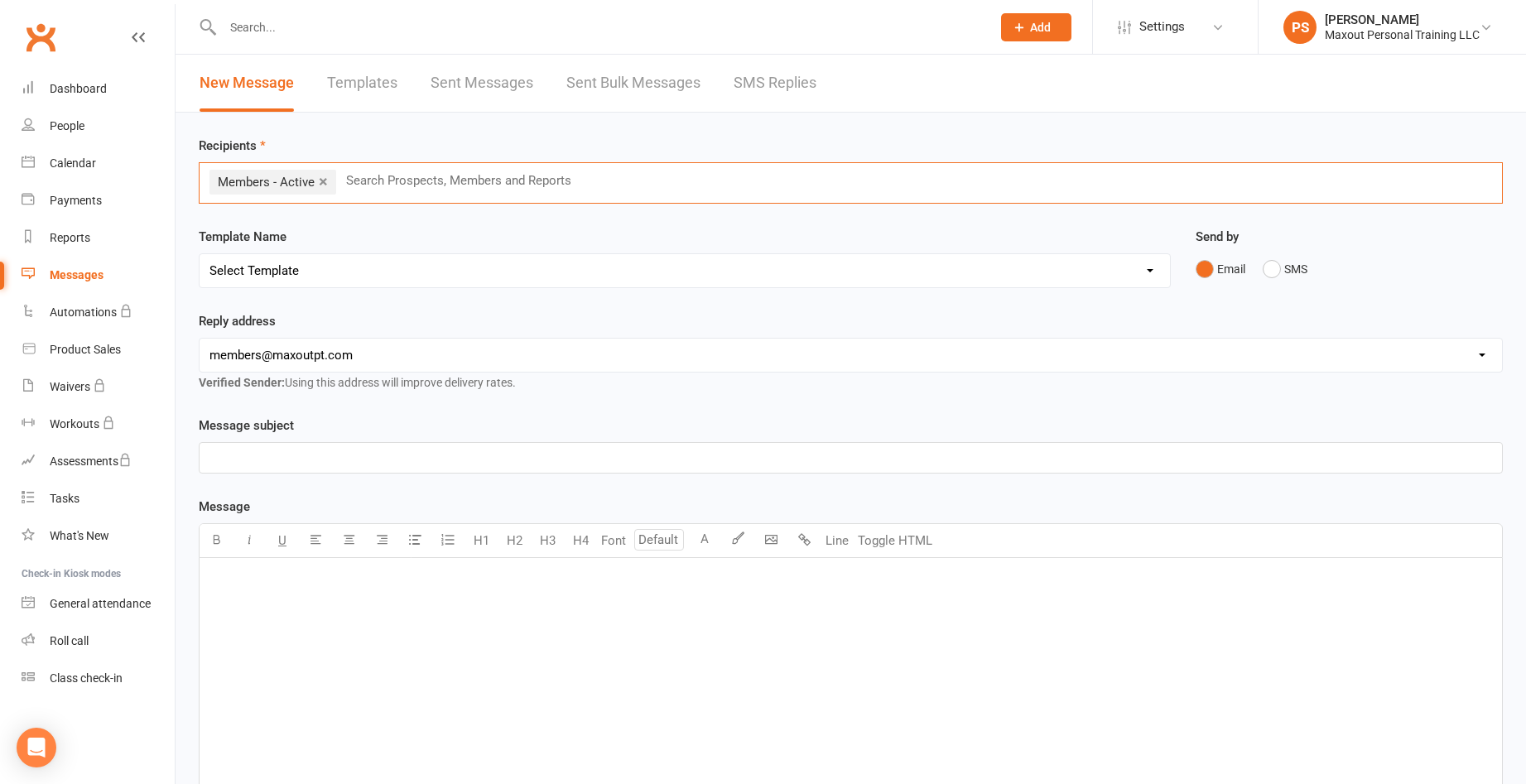
click at [290, 461] on p "﻿" at bounding box center [851, 458] width 1283 height 20
click at [278, 580] on p "﻿" at bounding box center [851, 580] width 1283 height 20
drag, startPoint x: 609, startPoint y: 654, endPoint x: 519, endPoint y: 653, distance: 90.0
click at [609, 654] on div "Hello Maxout Family, For only [DATE]" at bounding box center [850, 681] width 1302 height 248
drag, startPoint x: 284, startPoint y: 603, endPoint x: 194, endPoint y: 603, distance: 90.0
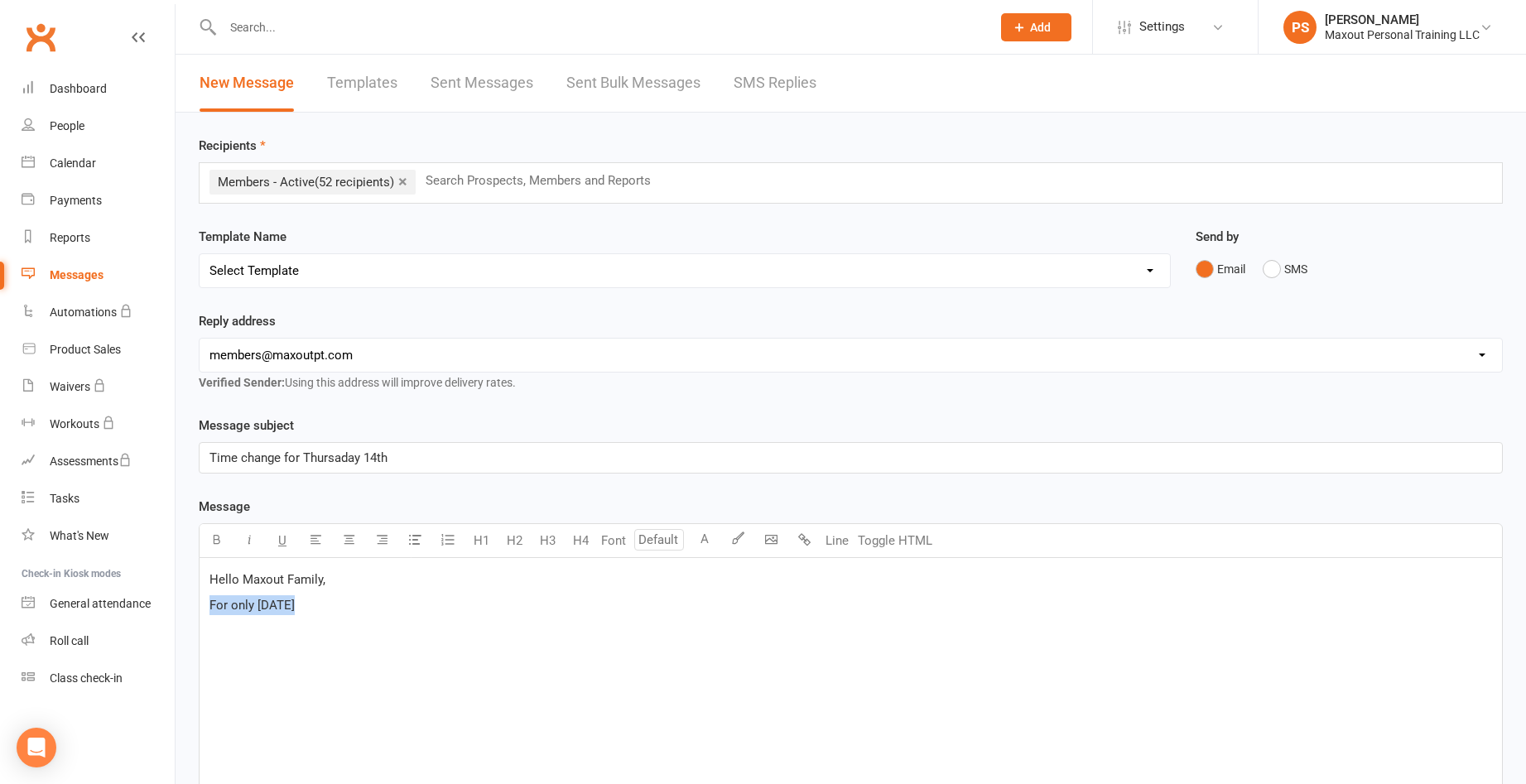
click at [194, 603] on div "Message subject Time change for Thursaday 14th Message U H1 H2 H3 H4 Font A Lin…" at bounding box center [850, 672] width 1329 height 514
click at [345, 602] on p "[DATE]" at bounding box center [851, 605] width 1283 height 20
click at [322, 603] on span "[DATE] (14th) 8:30am session will start at 8:45am - 9:35am. It's kids [DATE] an…" at bounding box center [497, 605] width 574 height 15
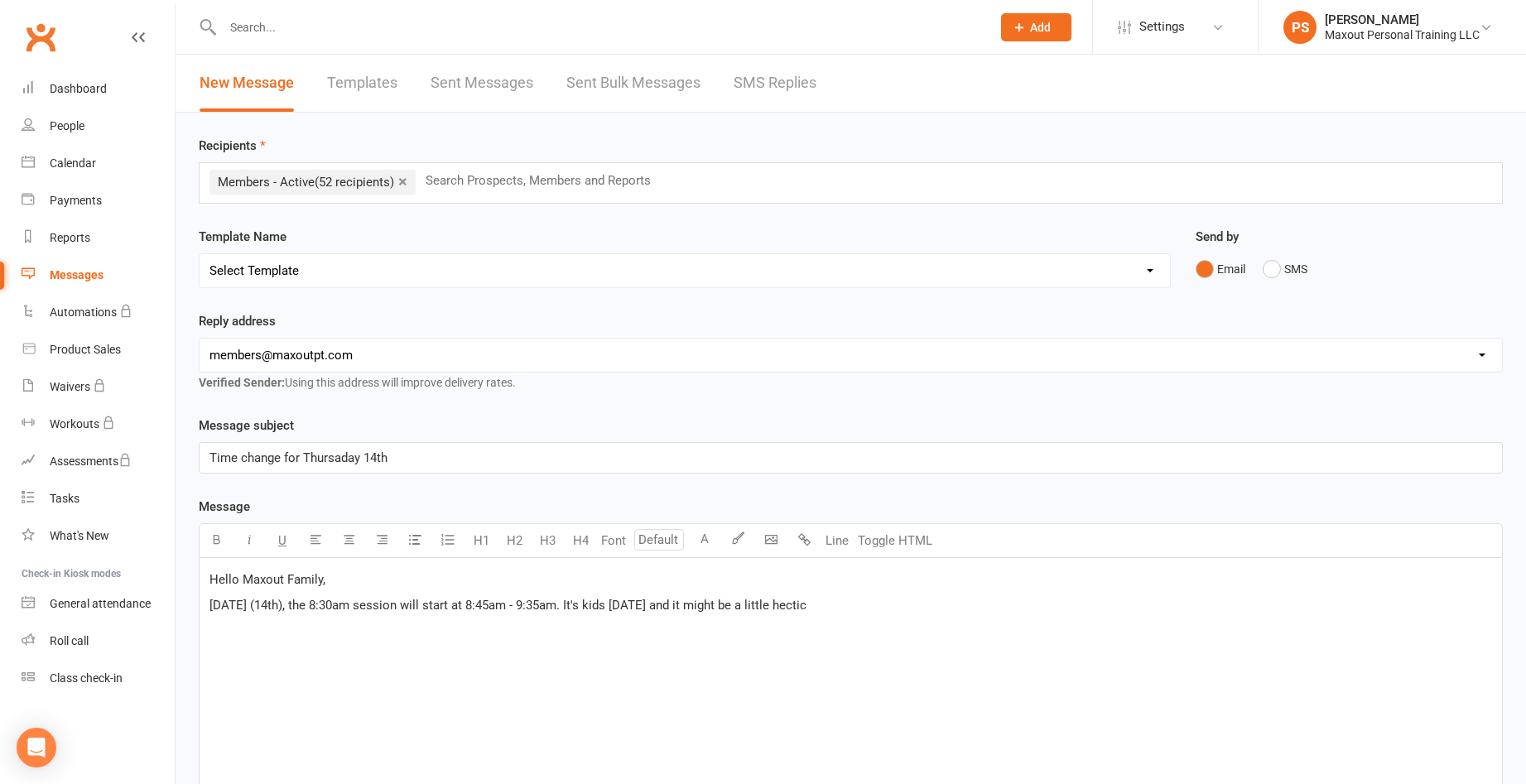
click at [298, 686] on div "Hello Maxout Family, [DATE] (14th), the 8:30am session will start at 8:45am - 9…" at bounding box center [850, 681] width 1302 height 248
click at [618, 604] on span "[DATE] (14th), the 8:30am session will start at 8:45am - 9:35am. It's kids [DAT…" at bounding box center [508, 605] width 597 height 15
click at [666, 606] on span "[DATE] (14th), the 8:30am session will start at 8:45am - 9:35am. It's my kids […" at bounding box center [518, 605] width 617 height 15
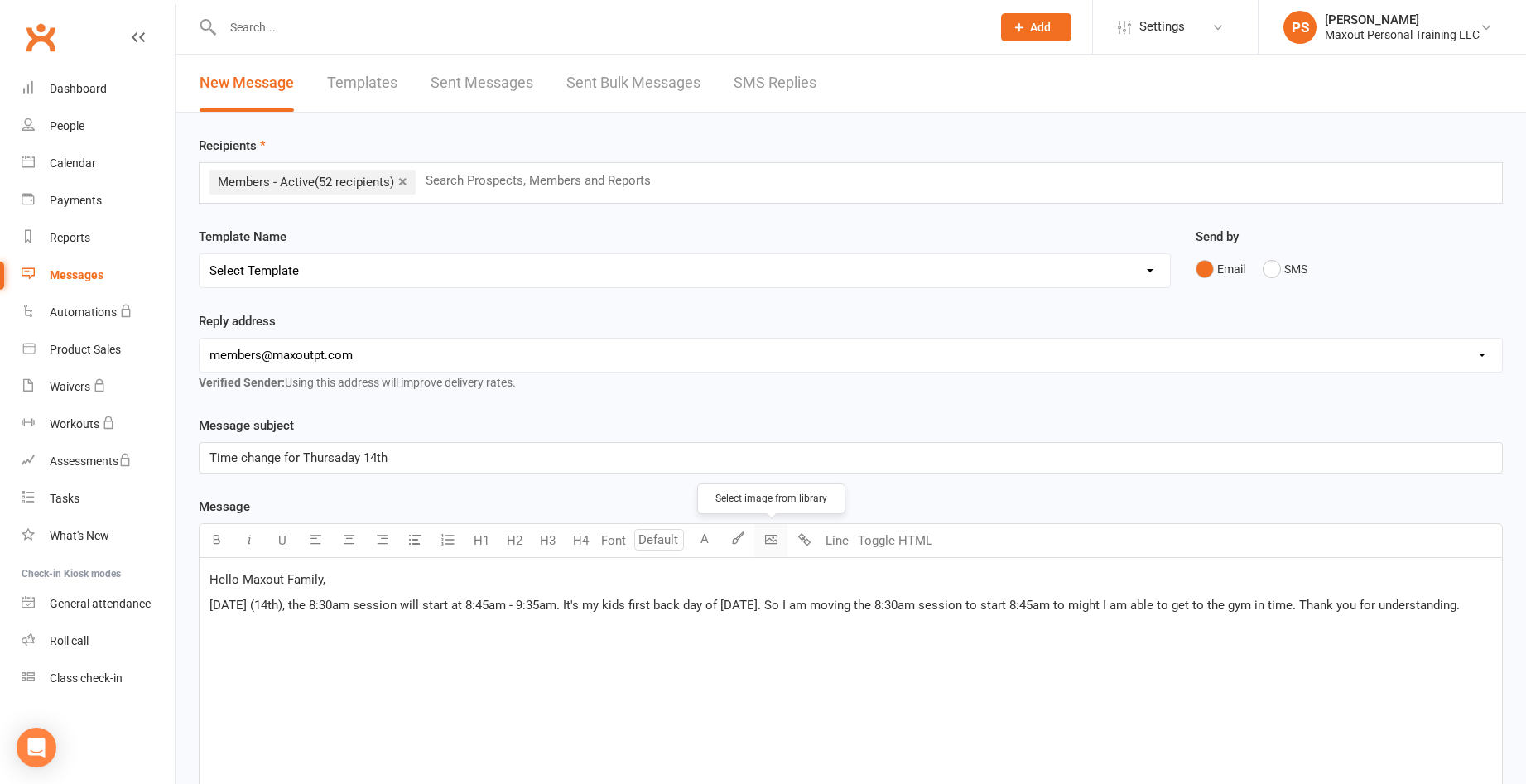
click at [766, 541] on body "Prospect Member Non-attending contact Class / event Appointment Task Membership…" at bounding box center [763, 517] width 1526 height 1026
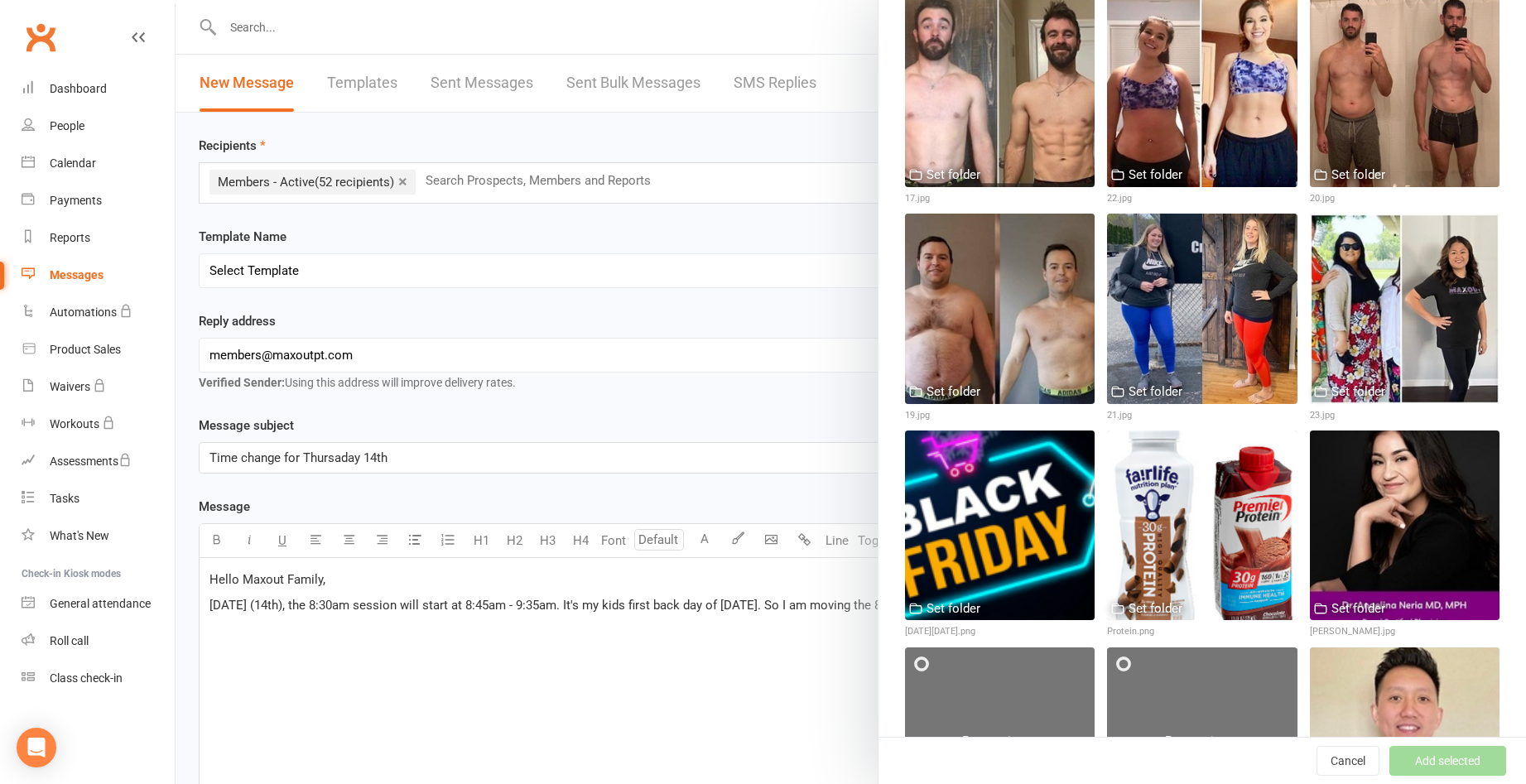
scroll to position [1740, 0]
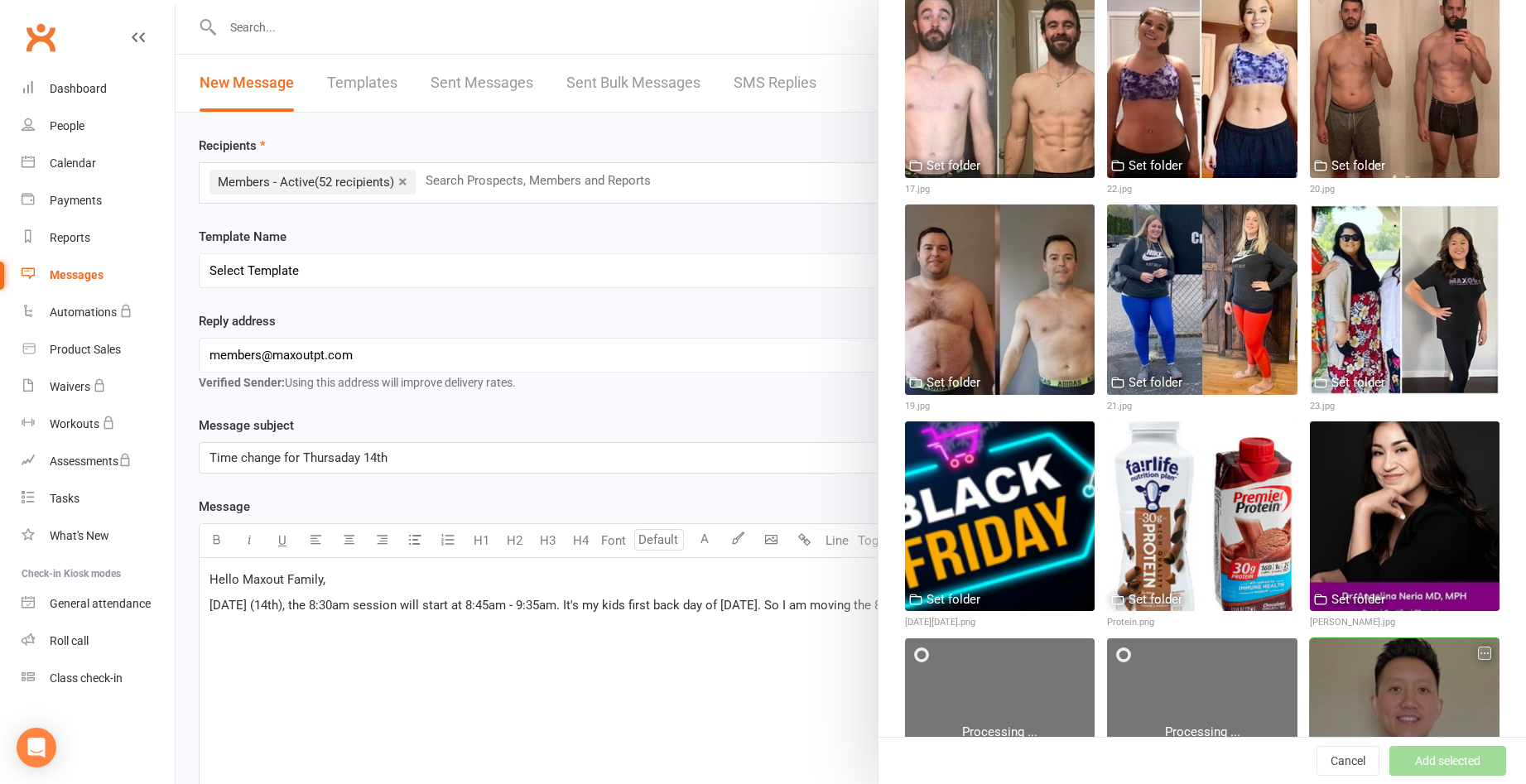
click at [1406, 639] on div at bounding box center [1404, 732] width 189 height 189
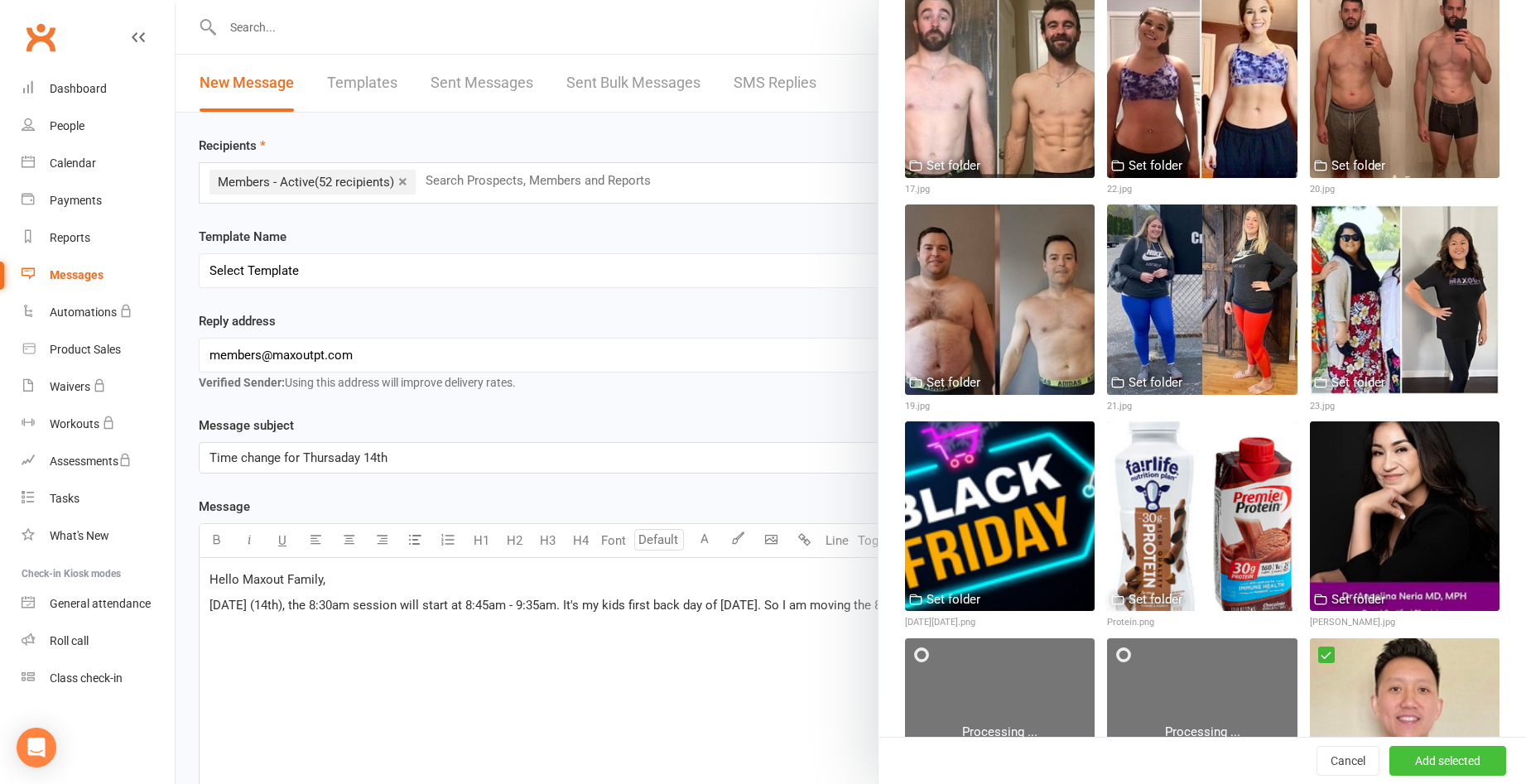
click at [1405, 760] on button "Add selected" at bounding box center [1448, 760] width 117 height 29
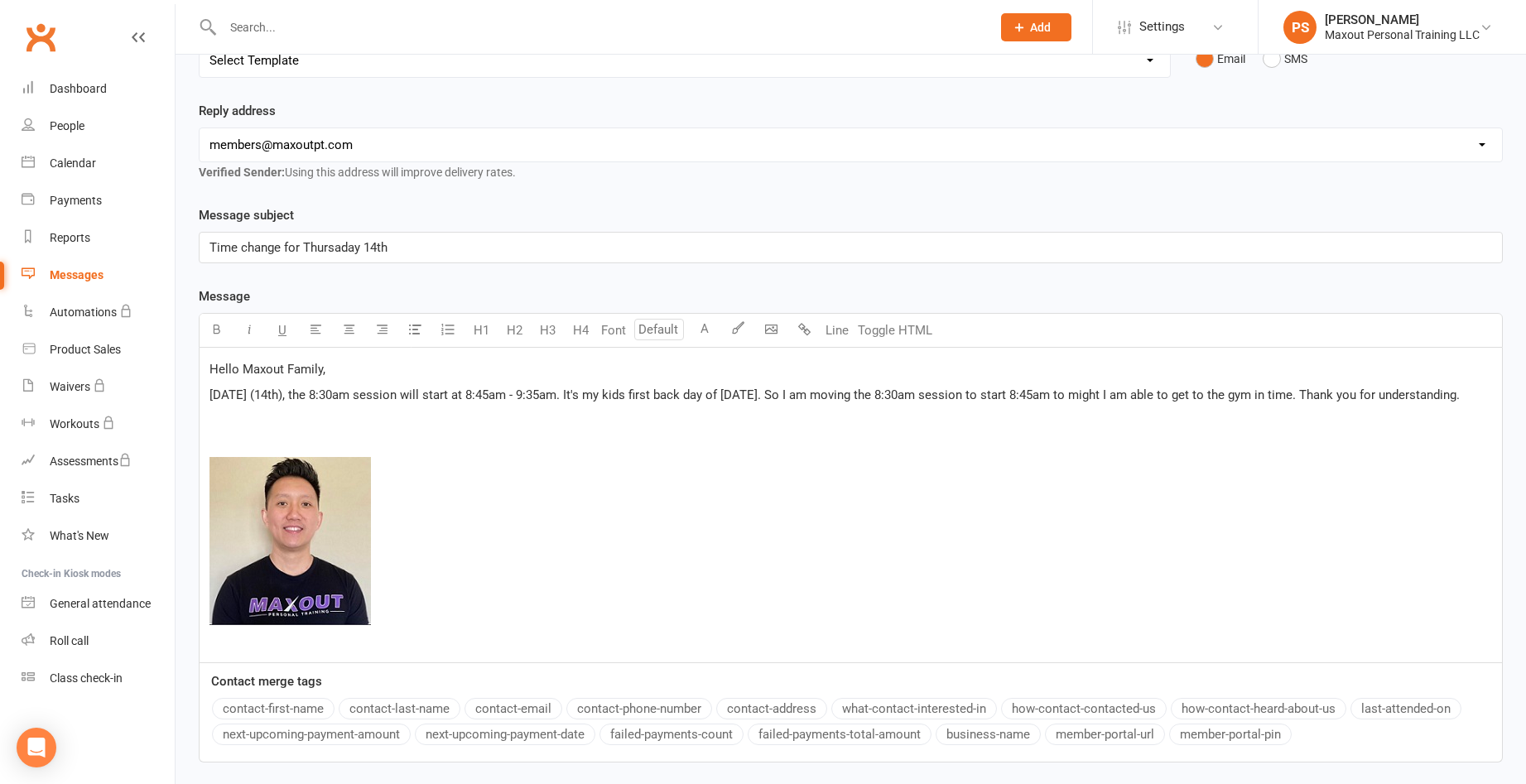
scroll to position [234, 0]
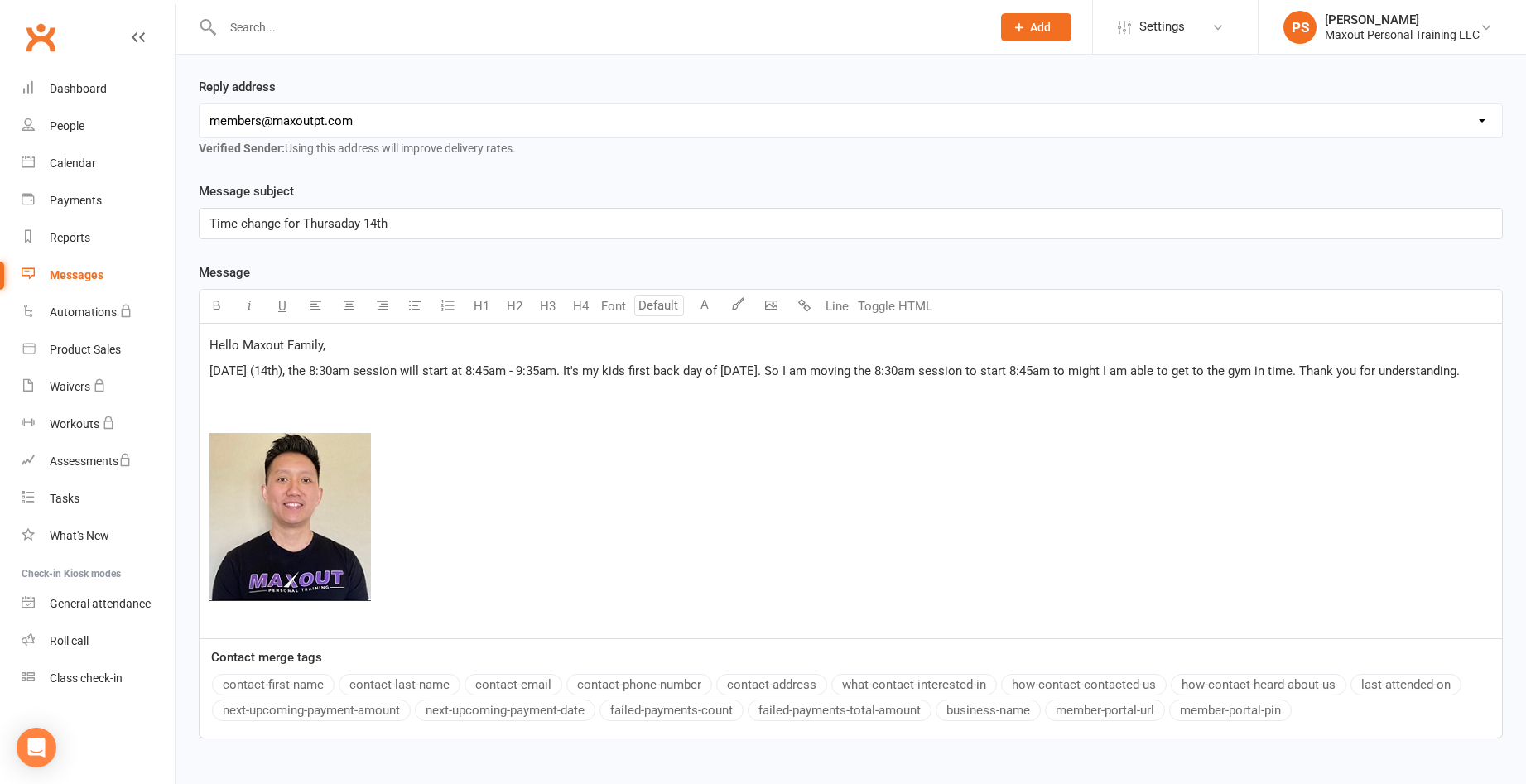
click at [638, 374] on span "[DATE] (14th), the 8:30am session will start at 8:45am - 9:35am. It's my kids f…" at bounding box center [835, 371] width 1251 height 15
click at [672, 449] on p "﻿ ﻿" at bounding box center [851, 520] width 1283 height 214
click at [716, 366] on span "[DATE] (14th), the 8:30am session will start at 8:45am - 9:35am. It's my kids f…" at bounding box center [835, 371] width 1251 height 15
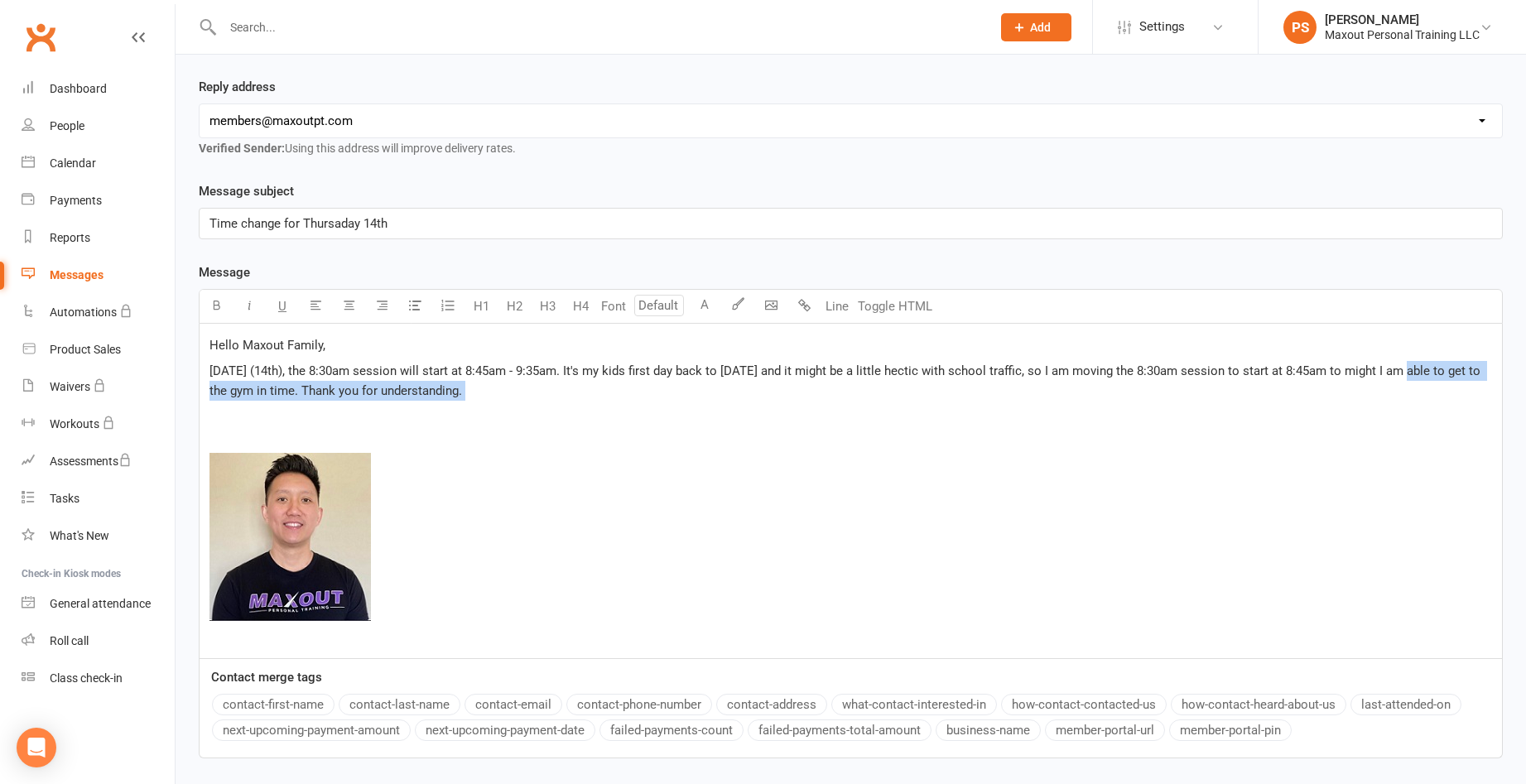
drag, startPoint x: 1398, startPoint y: 369, endPoint x: 1421, endPoint y: 407, distance: 44.4
click at [1421, 407] on div "Hello Maxout Family, [DATE] (14th), the 8:30am session will start at 8:45am - 9…" at bounding box center [850, 490] width 1302 height 334
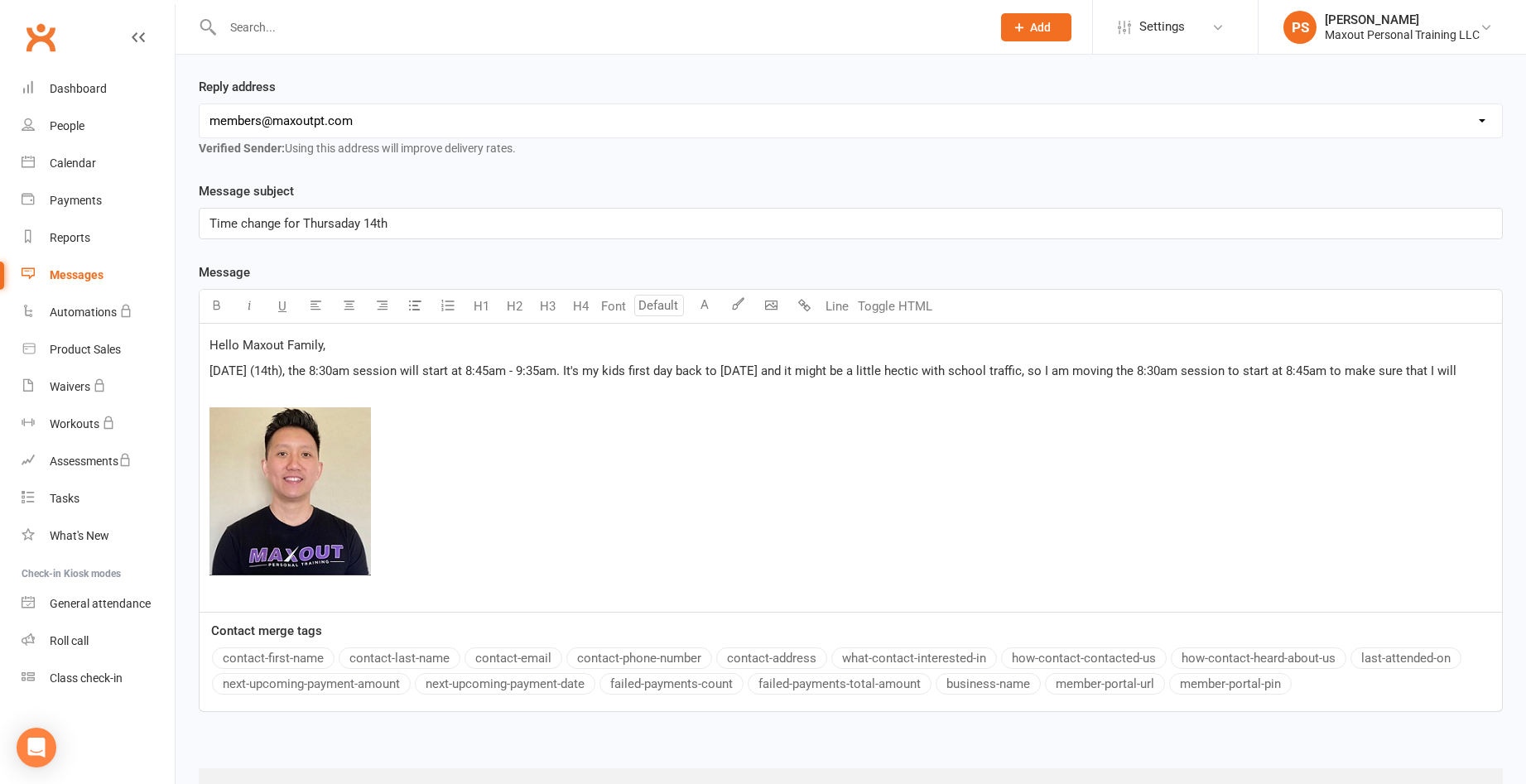
click at [819, 365] on span "[DATE] (14th), the 8:30am session will start at 8:45am - 9:35am. It's my kids f…" at bounding box center [833, 371] width 1247 height 15
click at [1360, 371] on span "[DATE] (14th), the 8:30am session will start at 8:45am - 9:35am. It's my kids f…" at bounding box center [833, 371] width 1248 height 15
drag, startPoint x: 1366, startPoint y: 372, endPoint x: 1539, endPoint y: 376, distance: 173.0
click at [1525, 376] on html "Prospect Member Non-attending contact Class / event Appointment Task Membership…" at bounding box center [763, 313] width 1526 height 1094
click at [1369, 368] on span "[DATE] (14th), the 8:30am session will start at 8:45am - 9:35am. It's my kids f…" at bounding box center [850, 371] width 1282 height 15
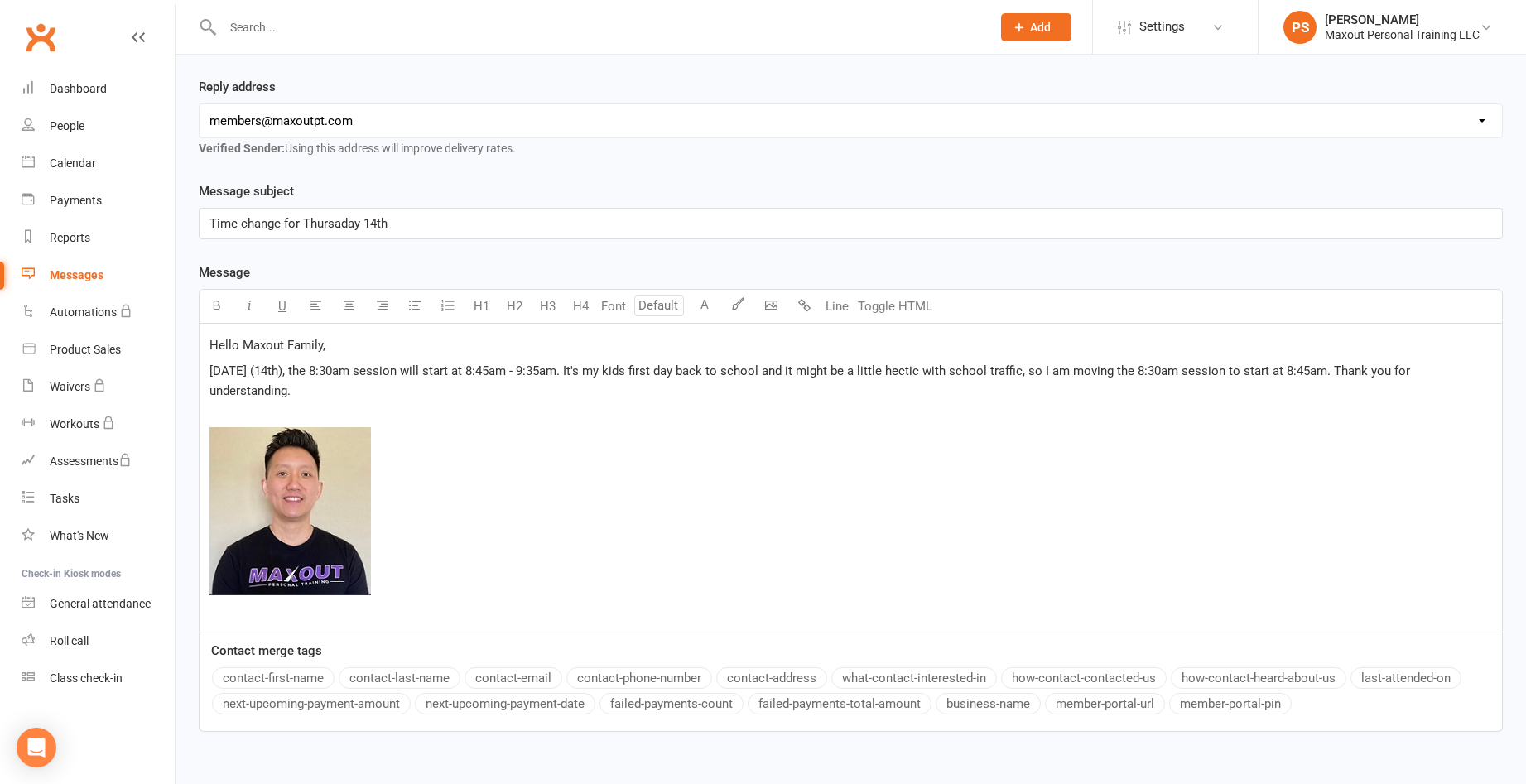
click at [1359, 368] on span "[DATE] (14th), the 8:30am session will start at 8:45am - 9:35am. It's my kids f…" at bounding box center [811, 380] width 1204 height 34
click at [1357, 369] on span "[DATE] (14th), the 8:30am session will start at 8:45am - 9:35am. It's my kids f…" at bounding box center [843, 380] width 1266 height 34
drag, startPoint x: 1362, startPoint y: 365, endPoint x: 404, endPoint y: 393, distance: 958.4
click at [404, 393] on span "[DATE] (14th), the 8:30am session will start at 8:45am - 9:35am. It's my kids f…" at bounding box center [844, 380] width 1269 height 34
click at [279, 408] on p "﻿ ﻿" at bounding box center [851, 514] width 1283 height 214
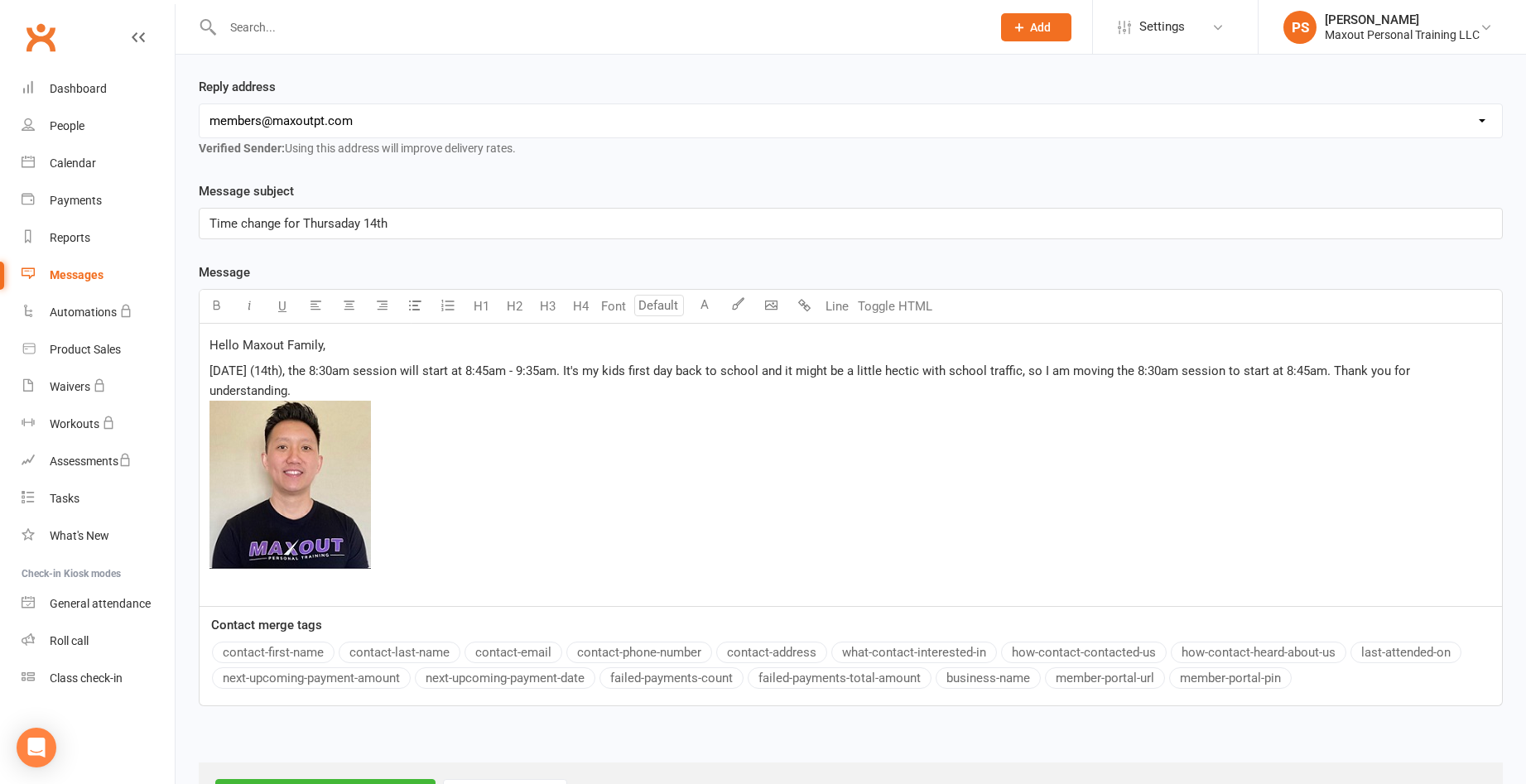
click at [240, 584] on p "[DATE] (14th), the 8:30am session will start at 8:45am - 9:35am. It's my kids f…" at bounding box center [851, 477] width 1283 height 233
click at [207, 221] on div "Time change for Thursaday 14th" at bounding box center [850, 223] width 1302 height 29
click at [531, 442] on span "﻿" at bounding box center [851, 487] width 1283 height 174
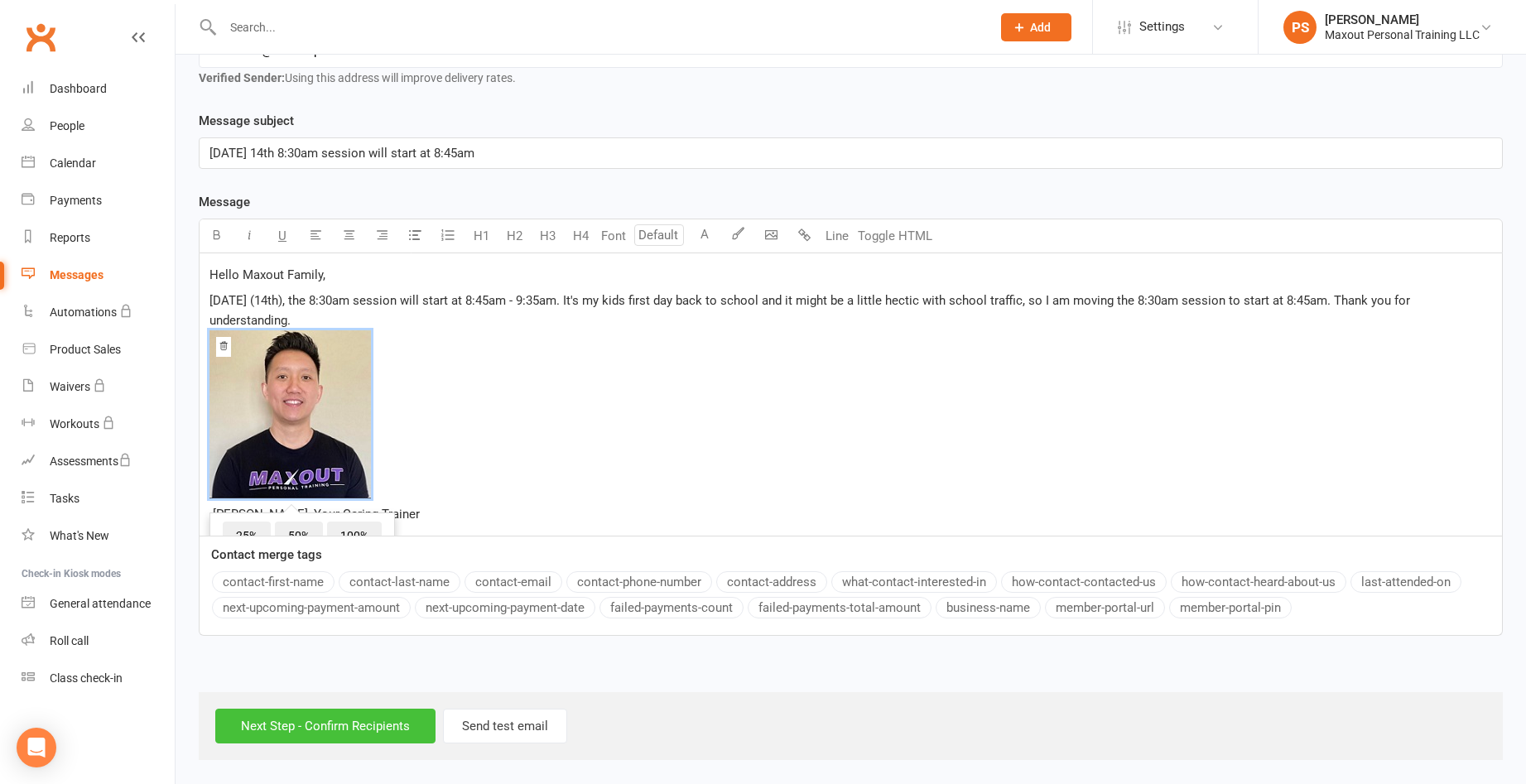
click at [386, 723] on input "Next Step - Confirm Recipients" at bounding box center [326, 725] width 221 height 34
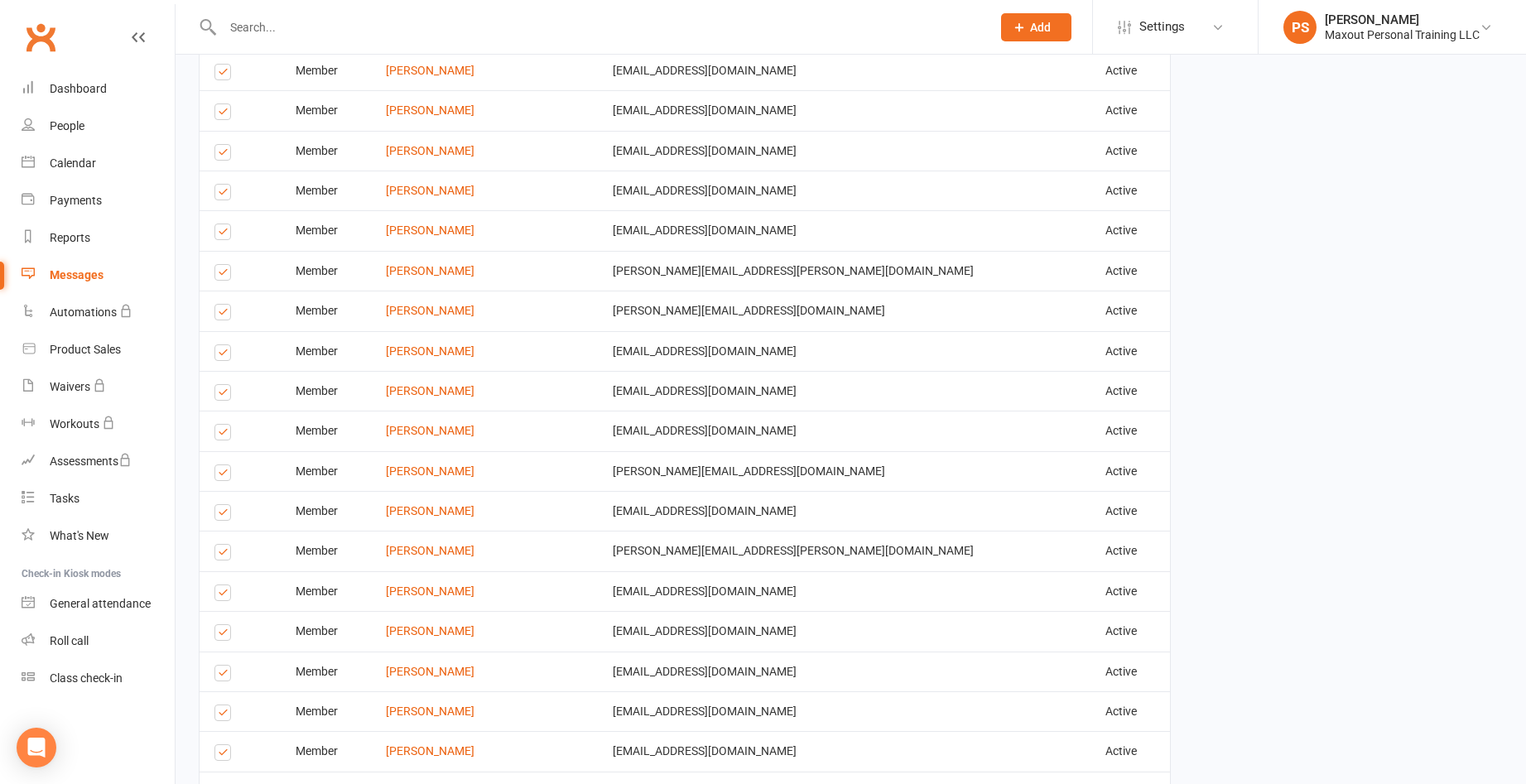
scroll to position [2078, 0]
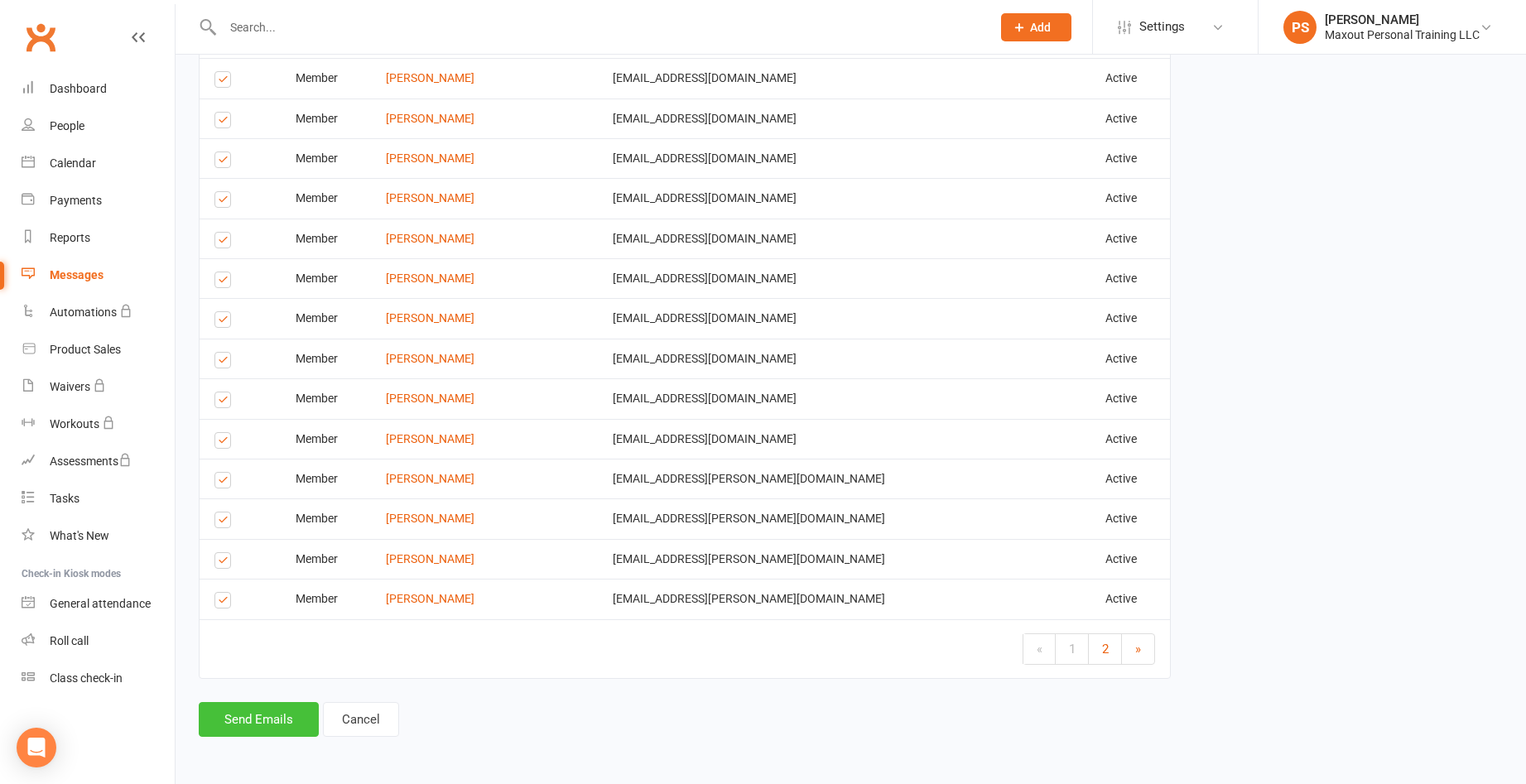
drag, startPoint x: 247, startPoint y: 711, endPoint x: 261, endPoint y: 718, distance: 15.7
click at [247, 711] on button "Send Emails" at bounding box center [258, 718] width 120 height 34
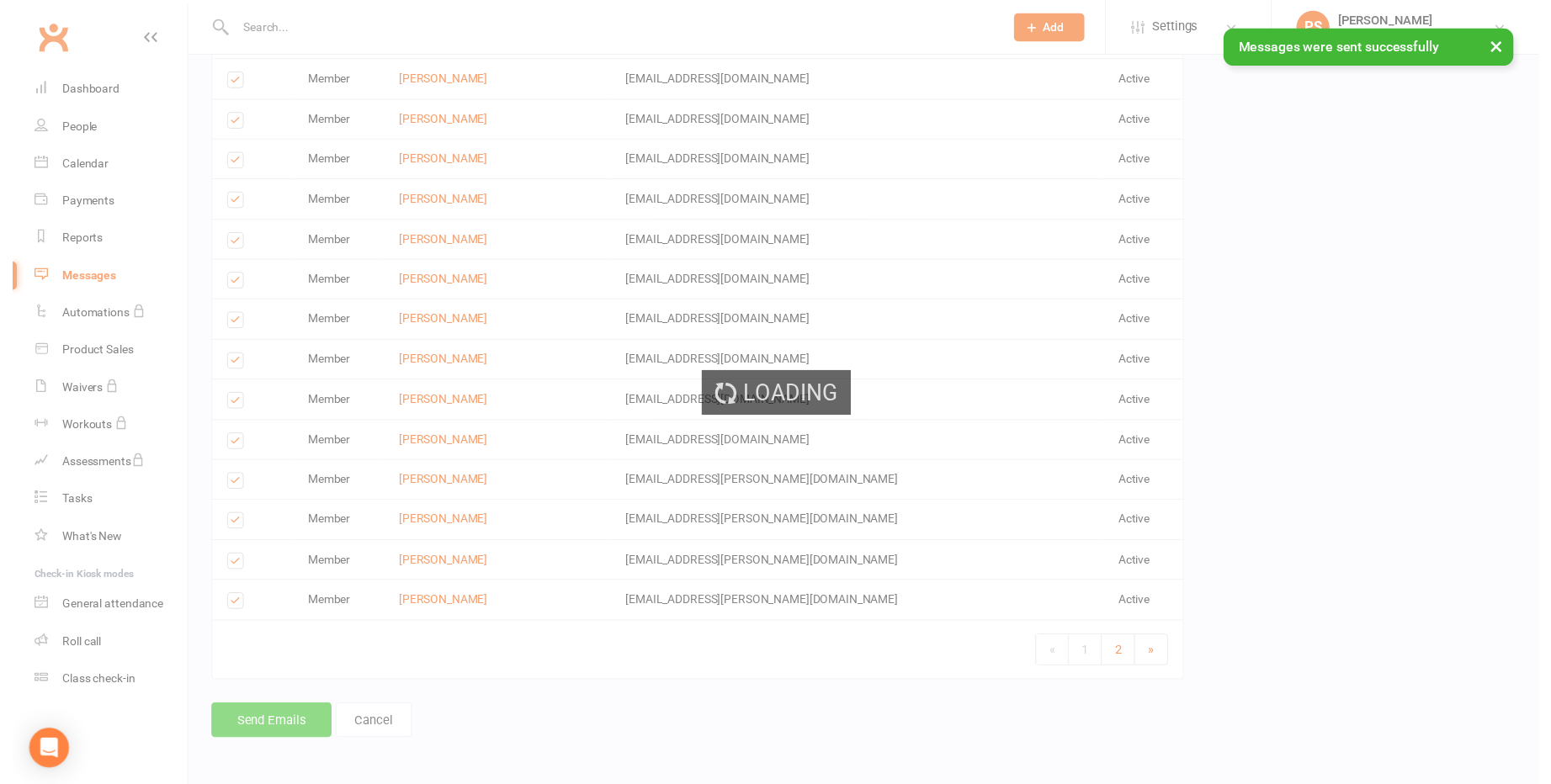
scroll to position [2104, 0]
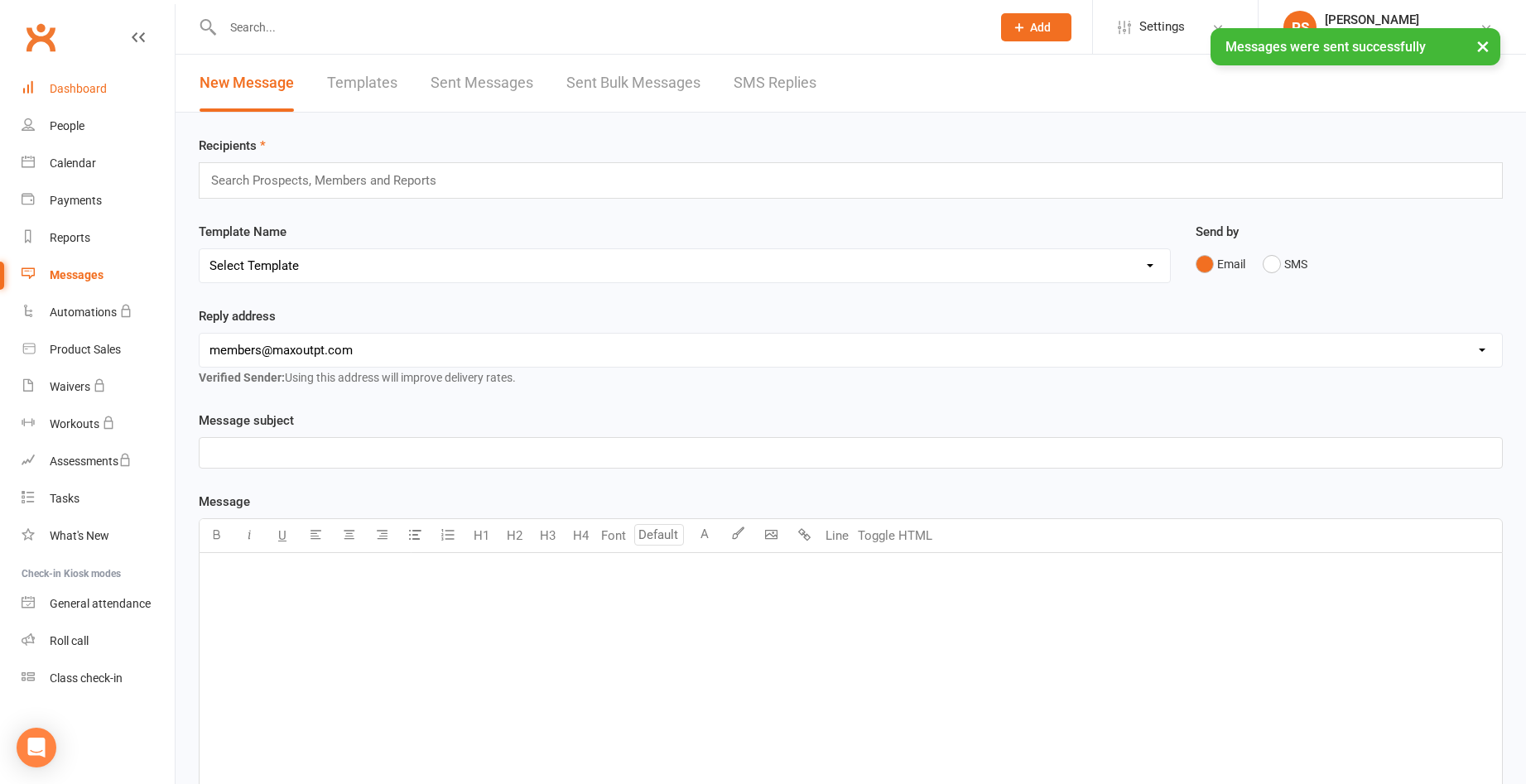
click at [105, 89] on div "Dashboard" at bounding box center [78, 88] width 57 height 13
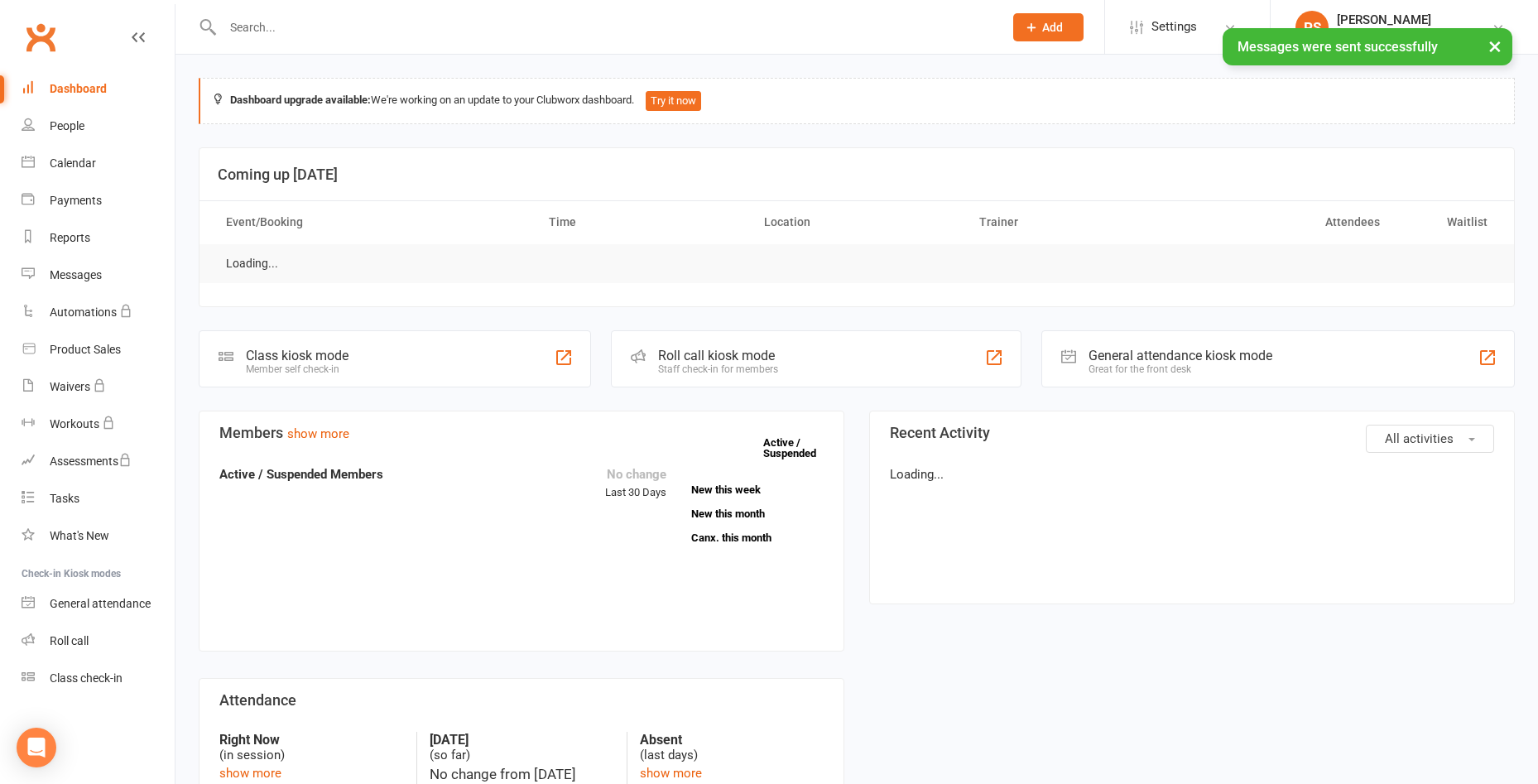
click at [315, 28] on div "× Messages were sent successfully" at bounding box center [758, 28] width 1516 height 0
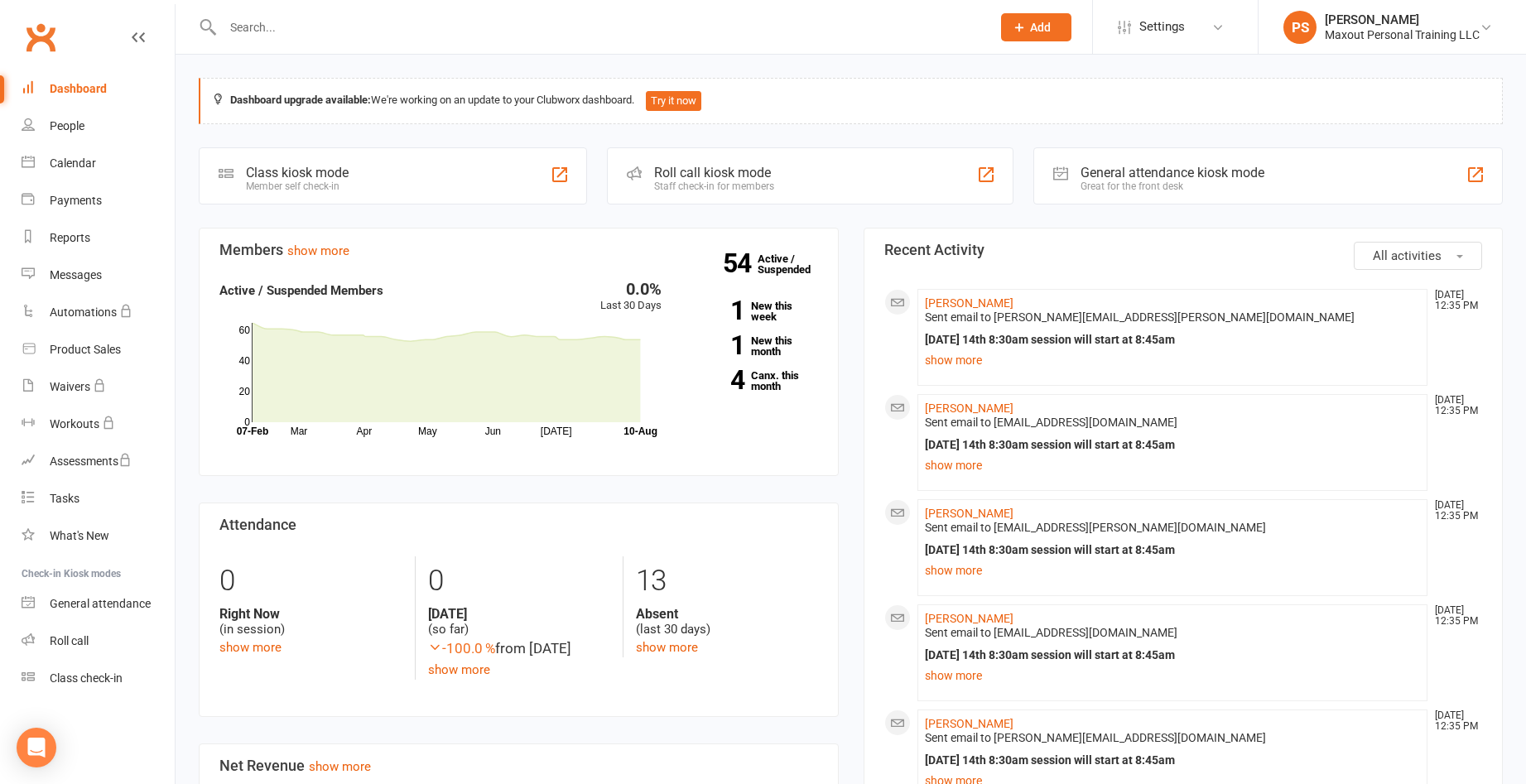
click at [315, 29] on input "text" at bounding box center [598, 28] width 762 height 24
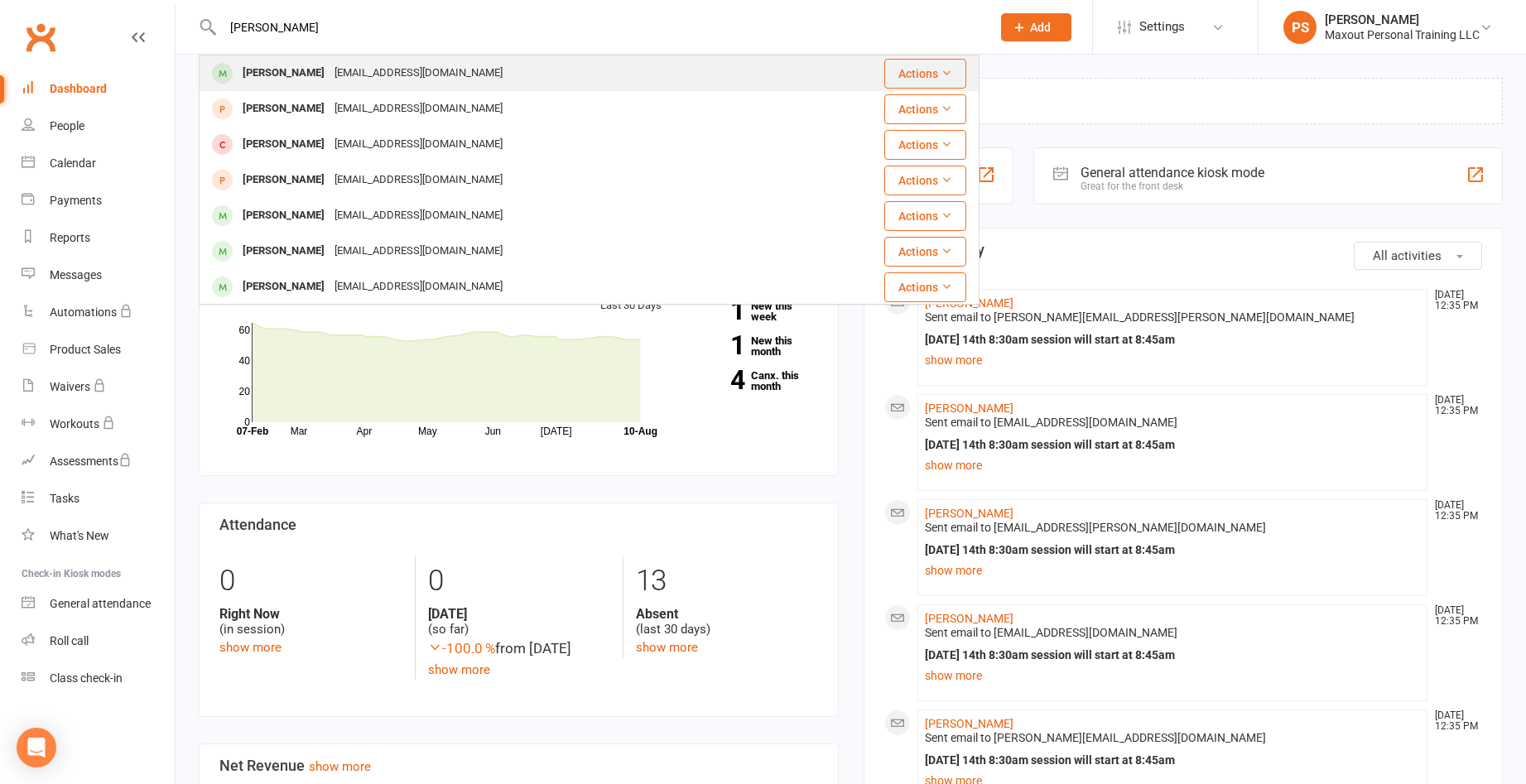
type input "[PERSON_NAME]"
click at [302, 72] on div "[PERSON_NAME]" at bounding box center [283, 73] width 92 height 24
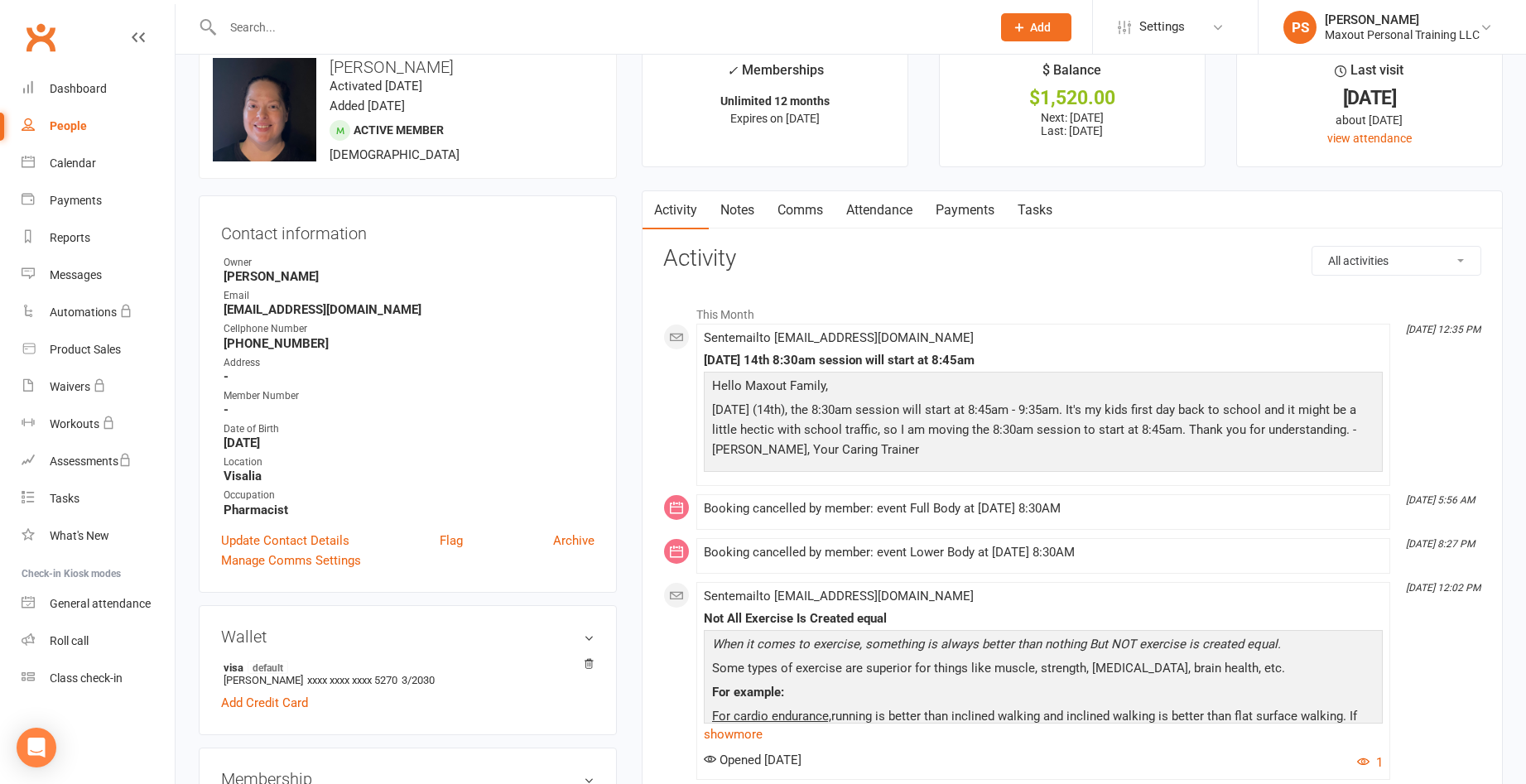
scroll to position [29, 0]
